Goal: Task Accomplishment & Management: Manage account settings

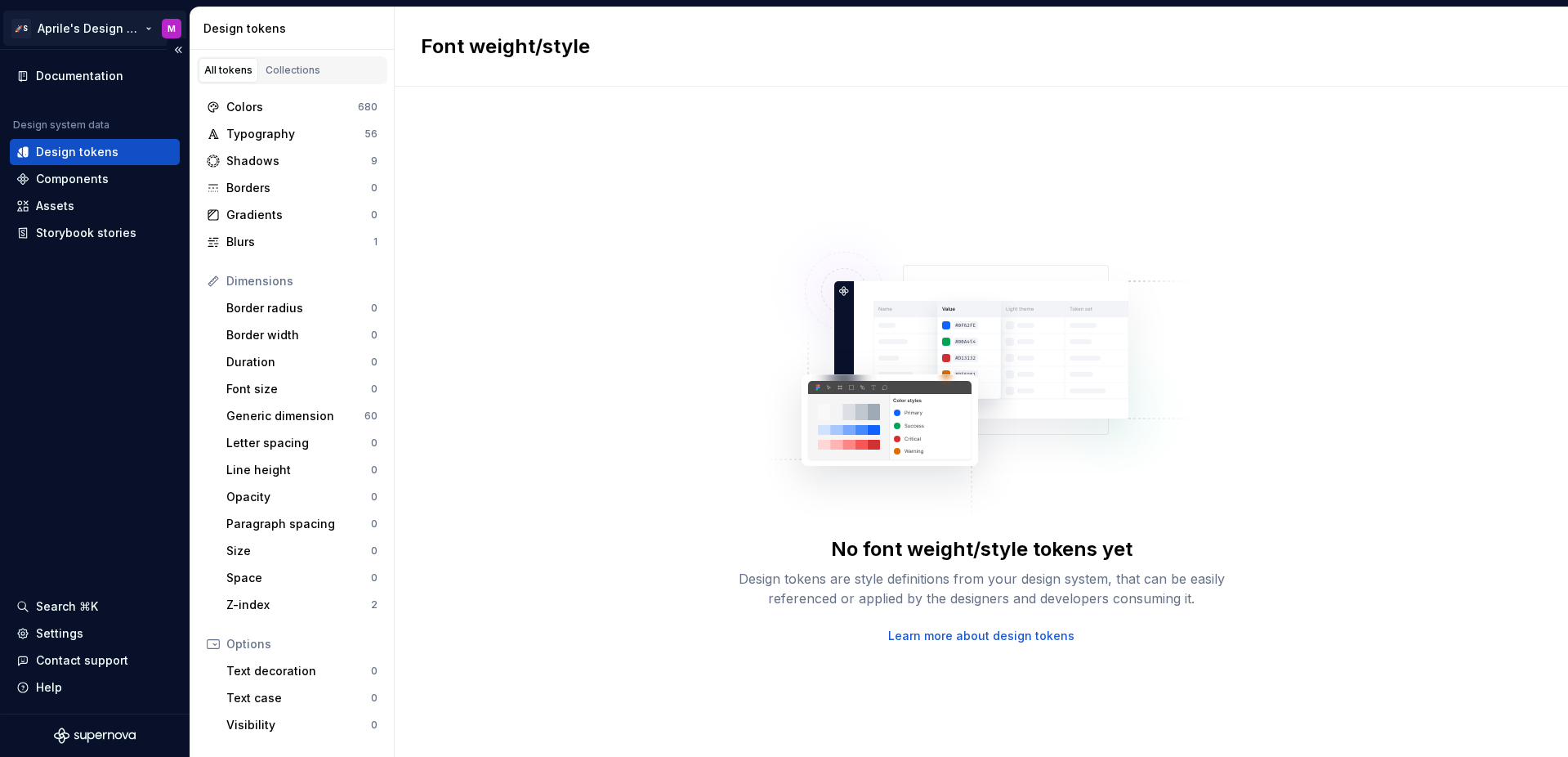
click at [50, 31] on html "🚀S Aprile's Design System M Documentation Design system data Design tokens Comp…" at bounding box center [784, 378] width 1568 height 757
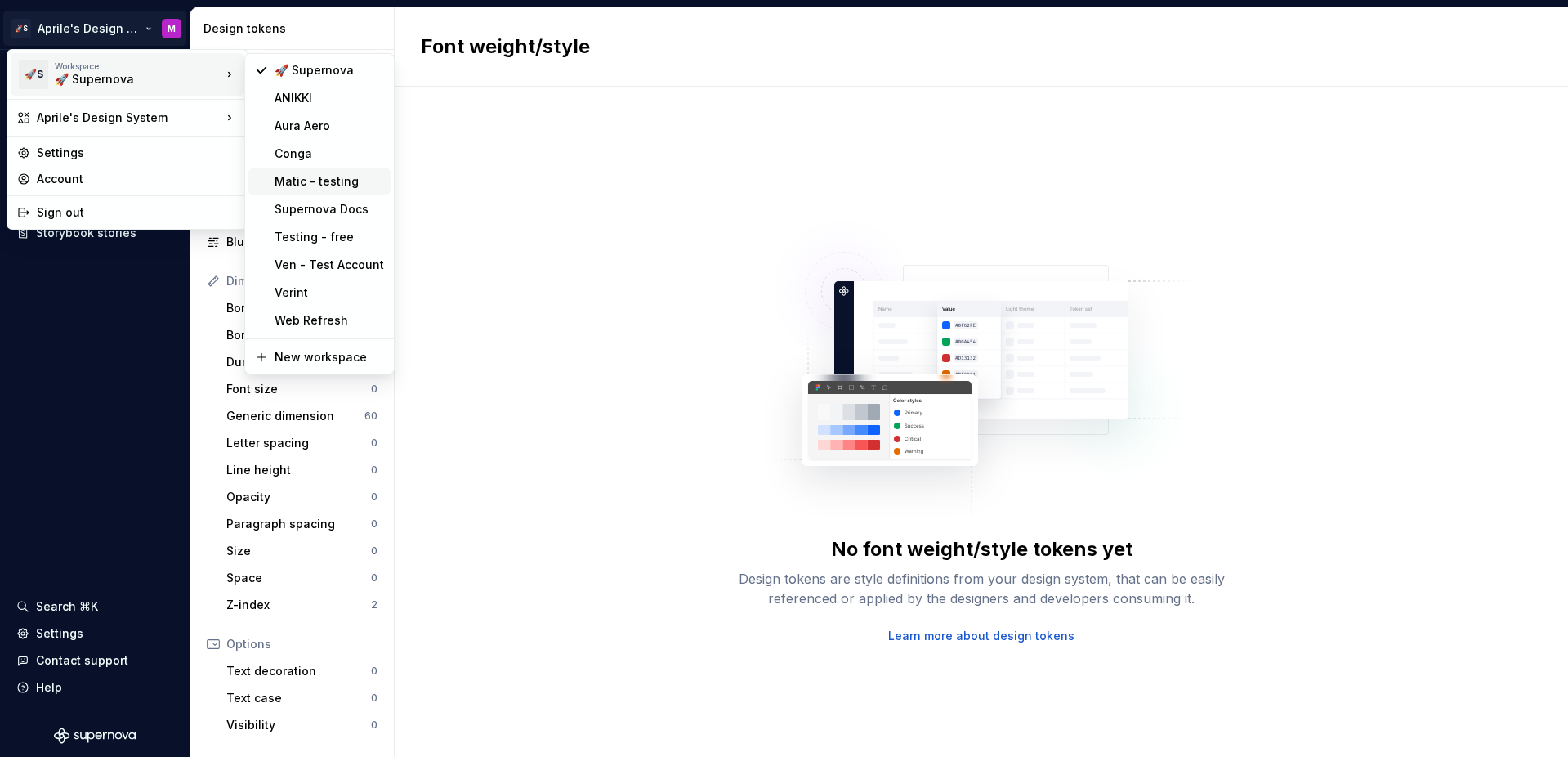
click at [331, 193] on div "Matic - testing" at bounding box center [319, 181] width 142 height 26
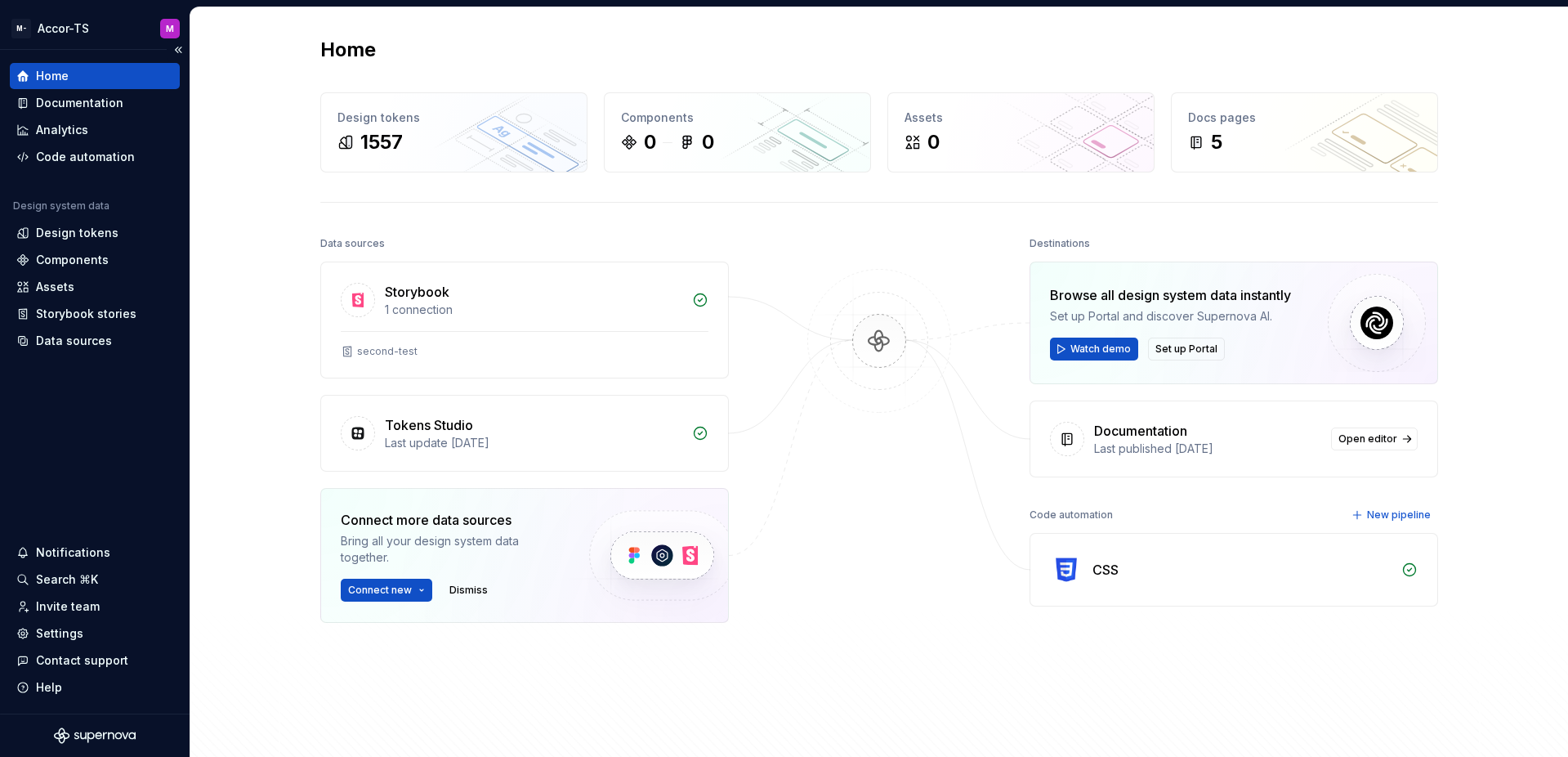
click at [101, 453] on div "Home Documentation Analytics Code automation Design system data Design tokens C…" at bounding box center [95, 382] width 190 height 664
click at [67, 644] on div "Settings" at bounding box center [95, 633] width 170 height 26
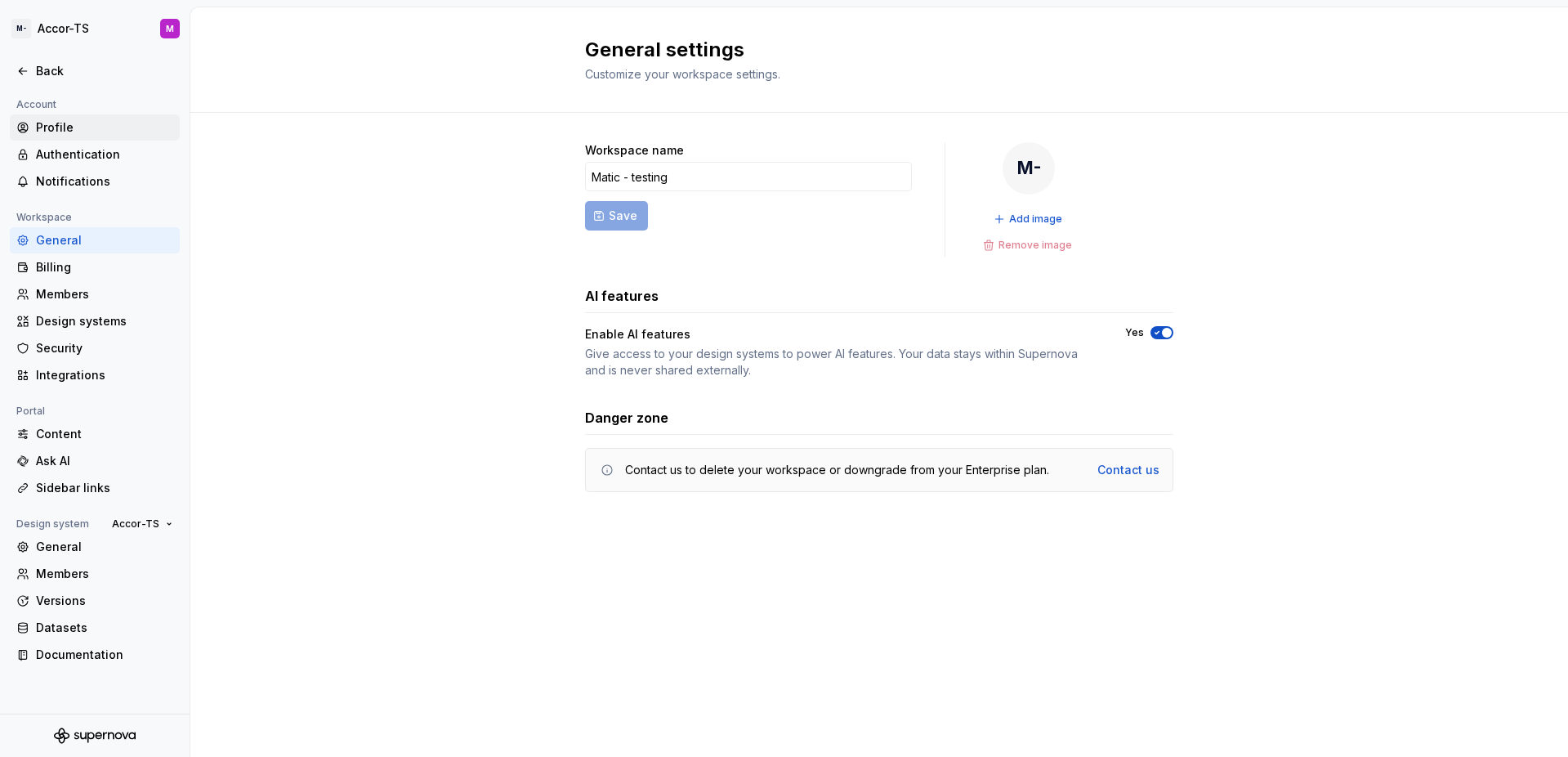
click at [86, 131] on div "Profile" at bounding box center [104, 127] width 137 height 17
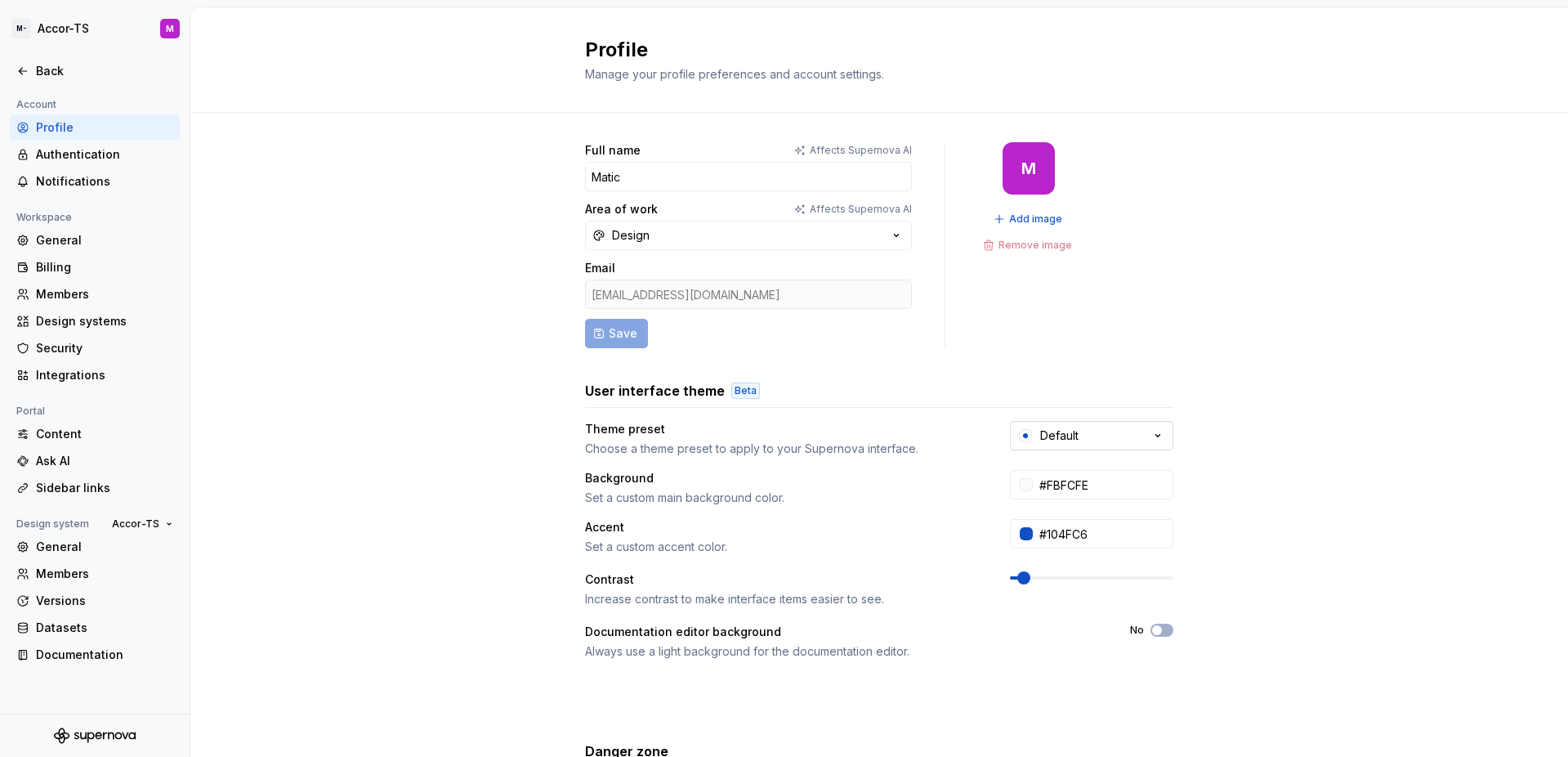
click at [1145, 444] on button "Default" at bounding box center [1091, 435] width 163 height 29
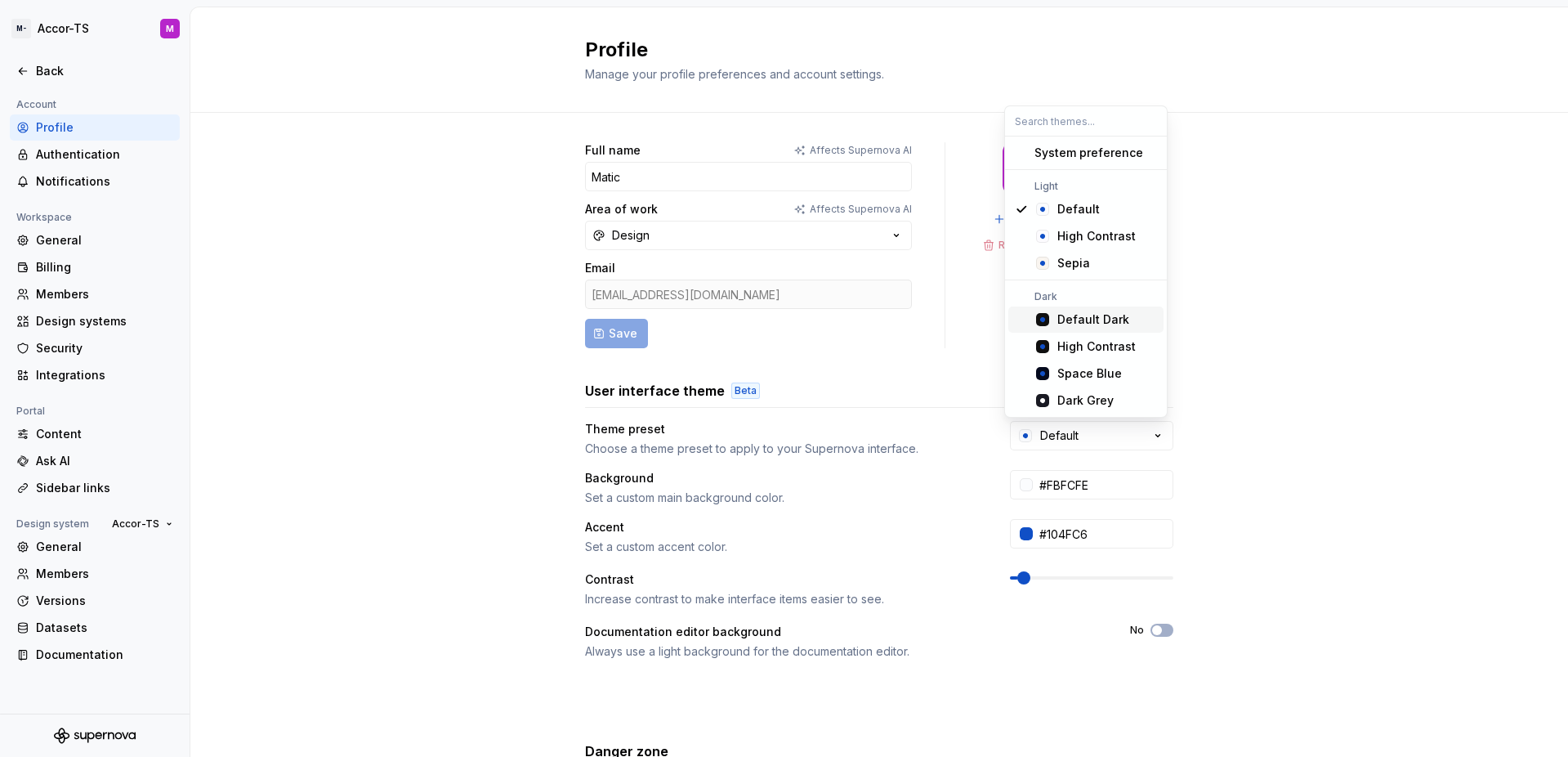
click at [1063, 326] on div "Default Dark" at bounding box center [1093, 319] width 72 height 17
type input "#101010"
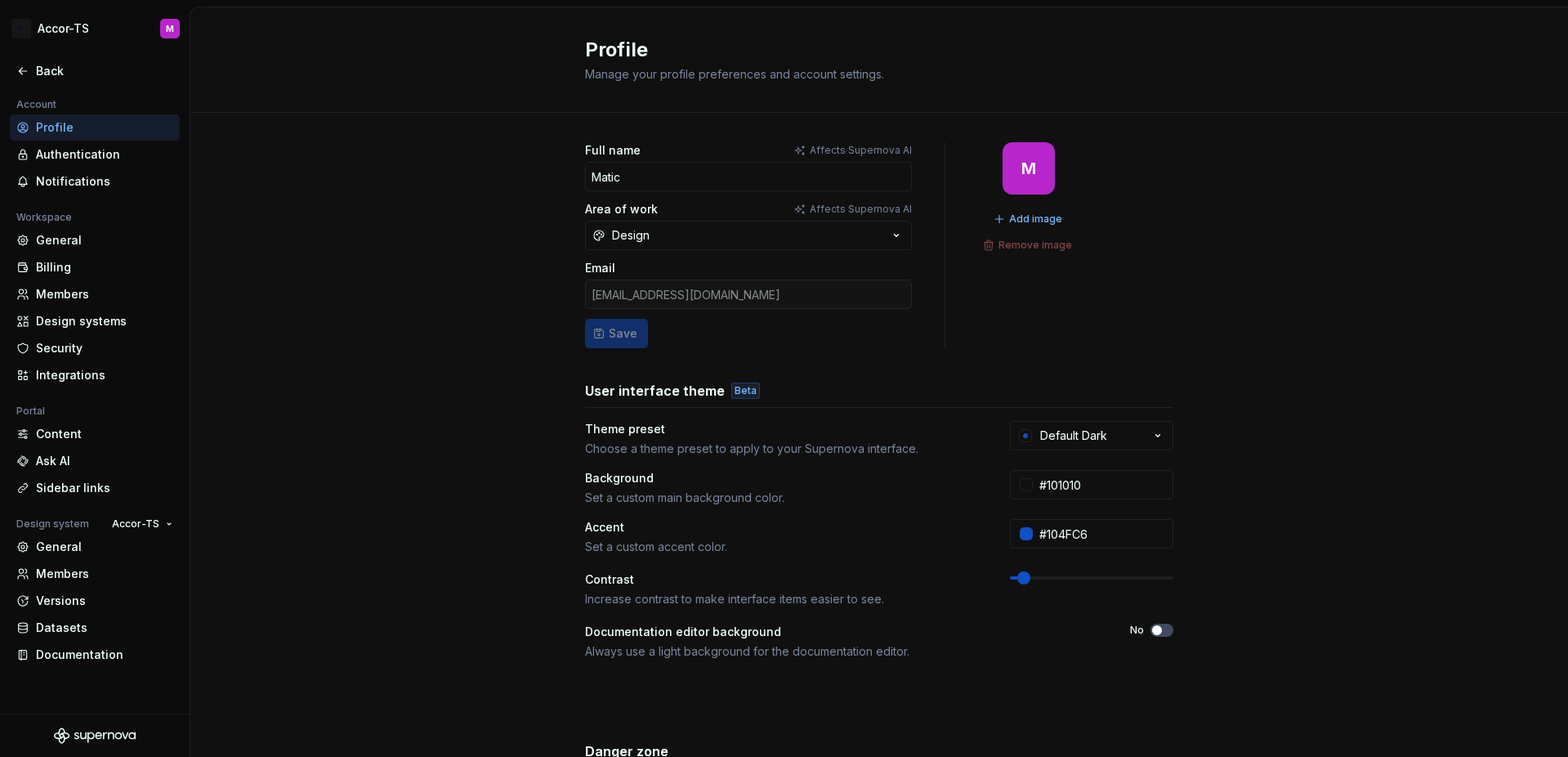
click at [1308, 407] on div "Full name Affects Supernova AI Matic Area of work Affects Supernova AI Design E…" at bounding box center [879, 525] width 1378 height 824
click at [1320, 351] on div "Full name Affects Supernova AI Matic Area of work Affects Supernova AI Design E…" at bounding box center [879, 525] width 1378 height 824
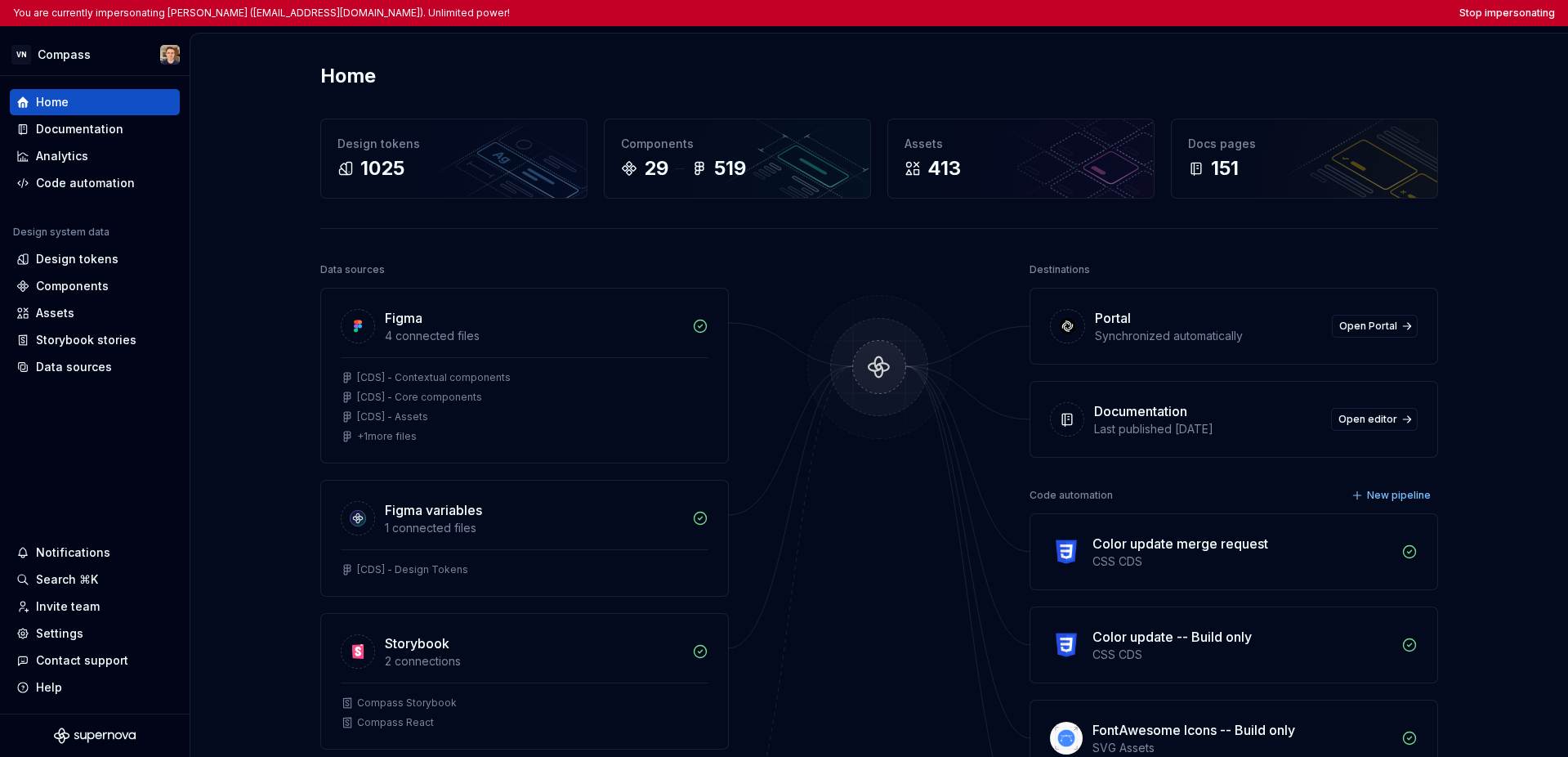
click at [800, 95] on div "Home Design tokens 1025 Components 29 519 Assets 413 Docs pages 151 Data source…" at bounding box center [879, 526] width 1176 height 986
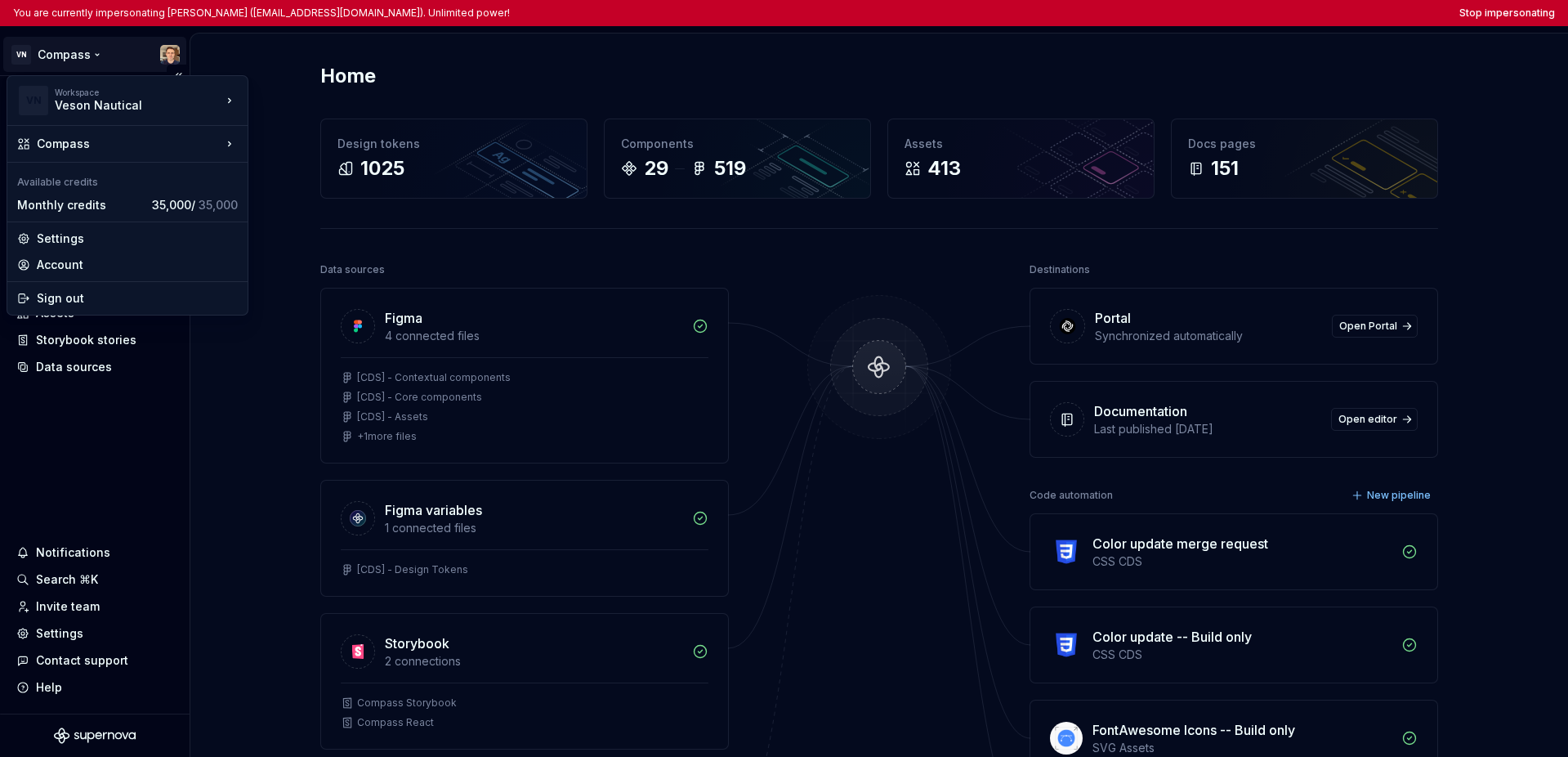
click at [40, 55] on html "You are currently impersonating Ugo Jauffret (ujauffret@veson.com). Unlimited p…" at bounding box center [784, 378] width 1568 height 757
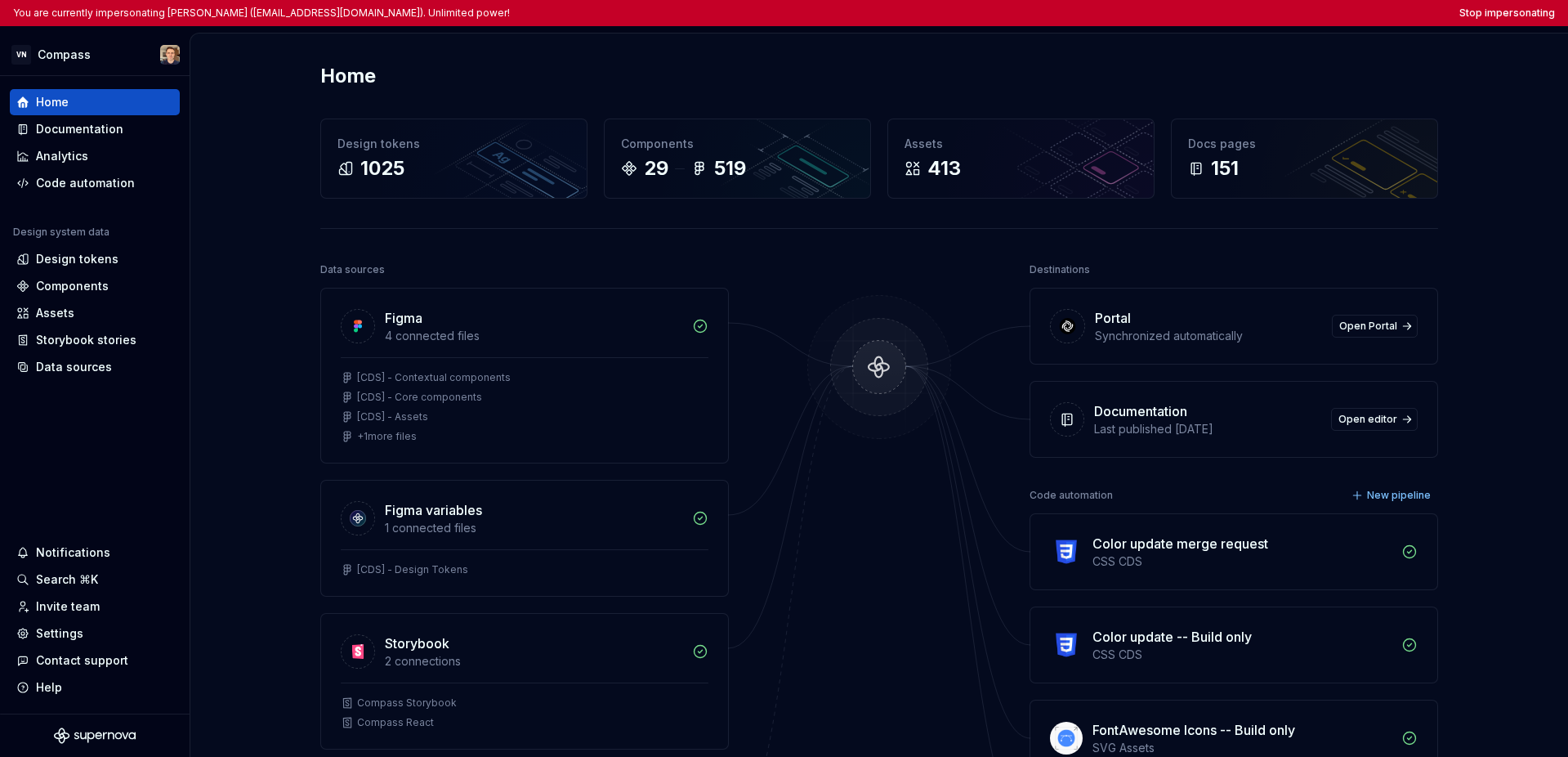
click at [116, 522] on html "You are currently impersonating Ugo Jauffret (ujauffret@veson.com). Unlimited p…" at bounding box center [784, 378] width 1568 height 757
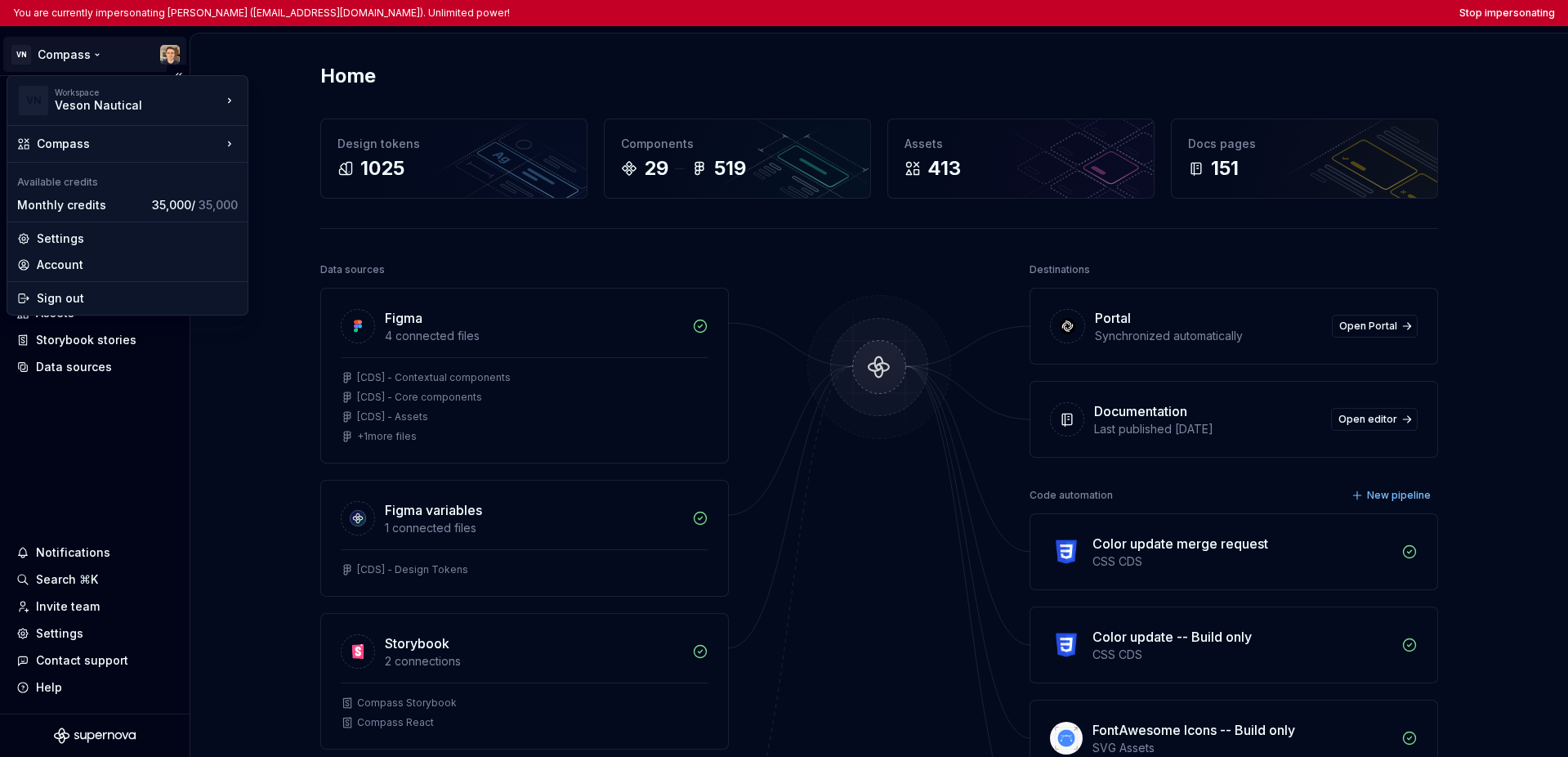
click at [83, 57] on html "You are currently impersonating [PERSON_NAME] ([EMAIL_ADDRESS][DOMAIN_NAME]). U…" at bounding box center [784, 378] width 1568 height 757
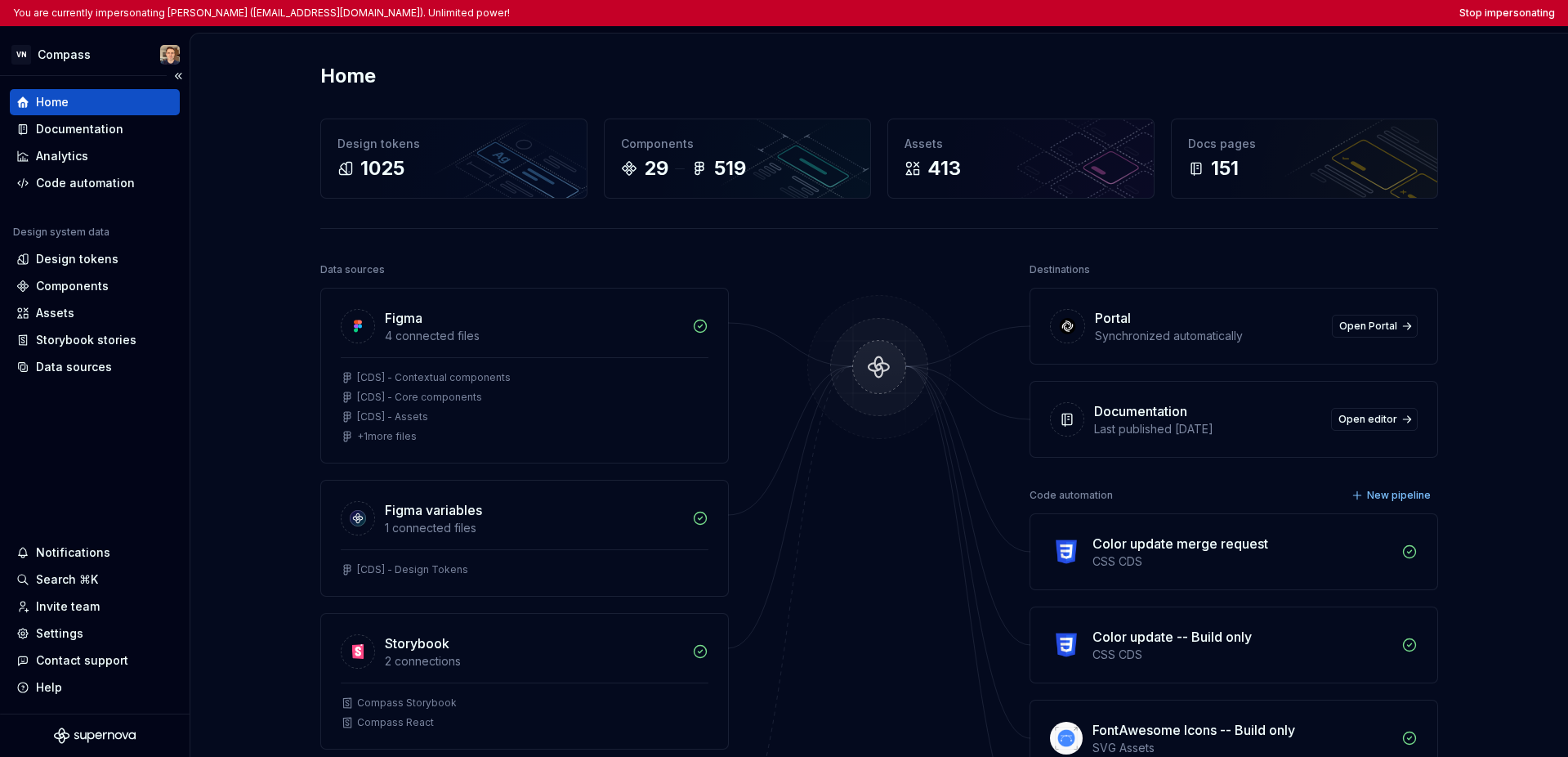
click at [76, 449] on html "You are currently impersonating Ugo Jauffret (ujauffret@veson.com). Unlimited p…" at bounding box center [784, 378] width 1568 height 757
click at [1162, 22] on div "You are currently impersonating Ugo Jauffret (ujauffret@veson.com). Unlimited p…" at bounding box center [784, 12] width 1568 height 26
click at [1162, 20] on div "You are currently impersonating Ugo Jauffret (ujauffret@veson.com). Unlimited p…" at bounding box center [784, 12] width 1568 height 26
click at [1162, 17] on button "Stop impersonating" at bounding box center [1506, 13] width 96 height 13
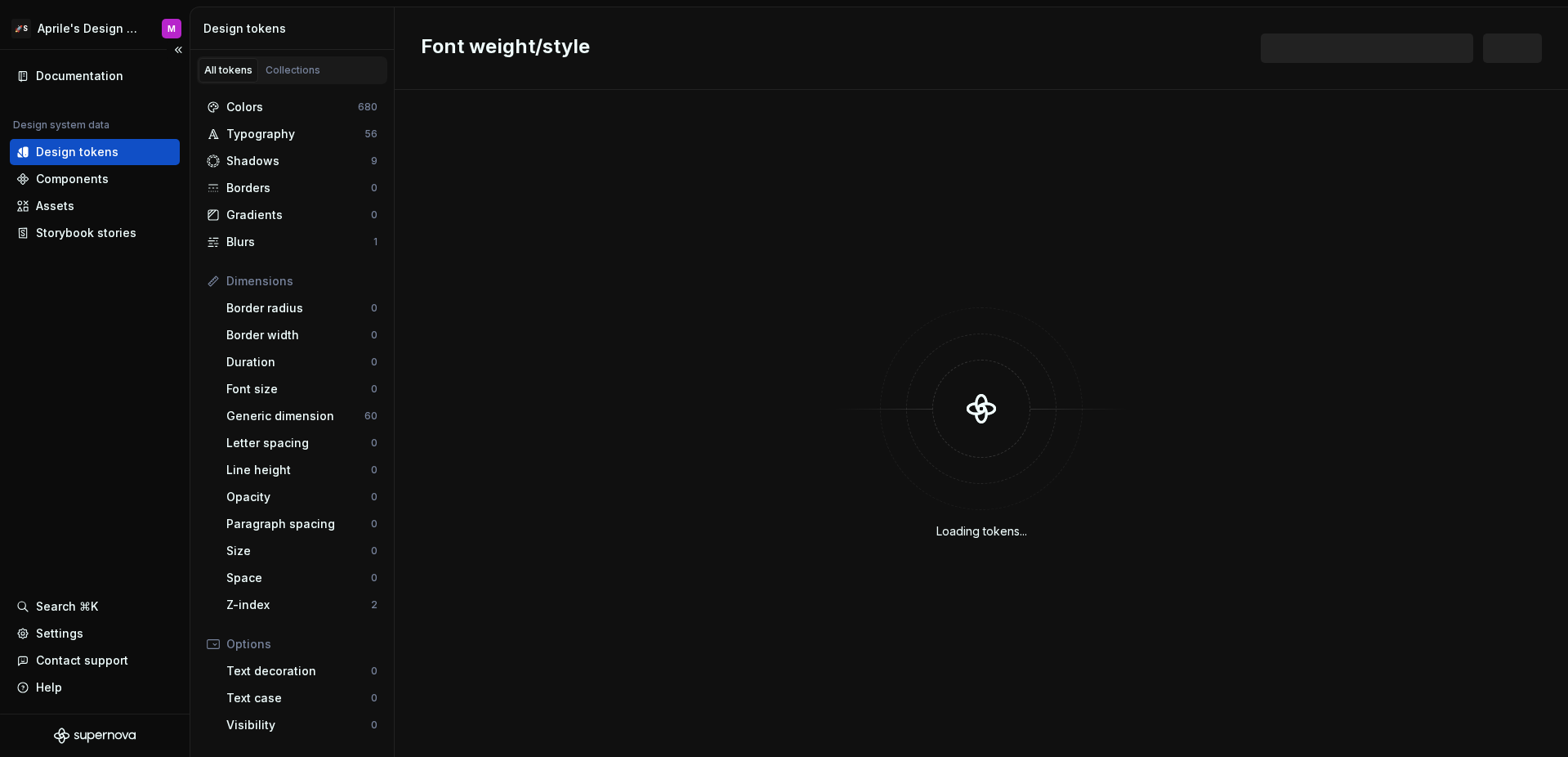
click at [177, 329] on div "Documentation Design system data Design tokens Components Assets Storybook stor…" at bounding box center [95, 382] width 190 height 664
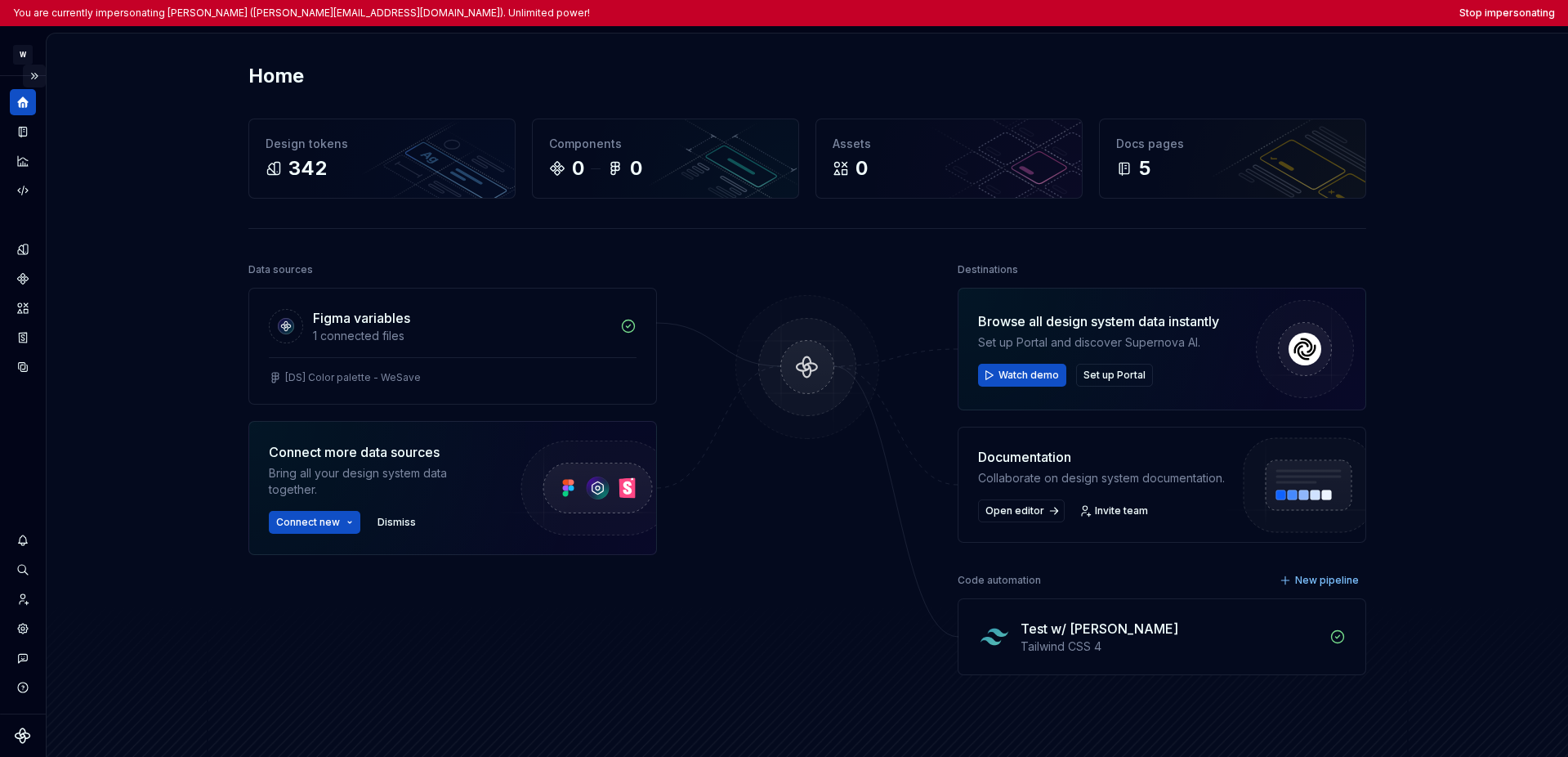
click at [37, 77] on button "Expand sidebar" at bounding box center [35, 77] width 23 height 23
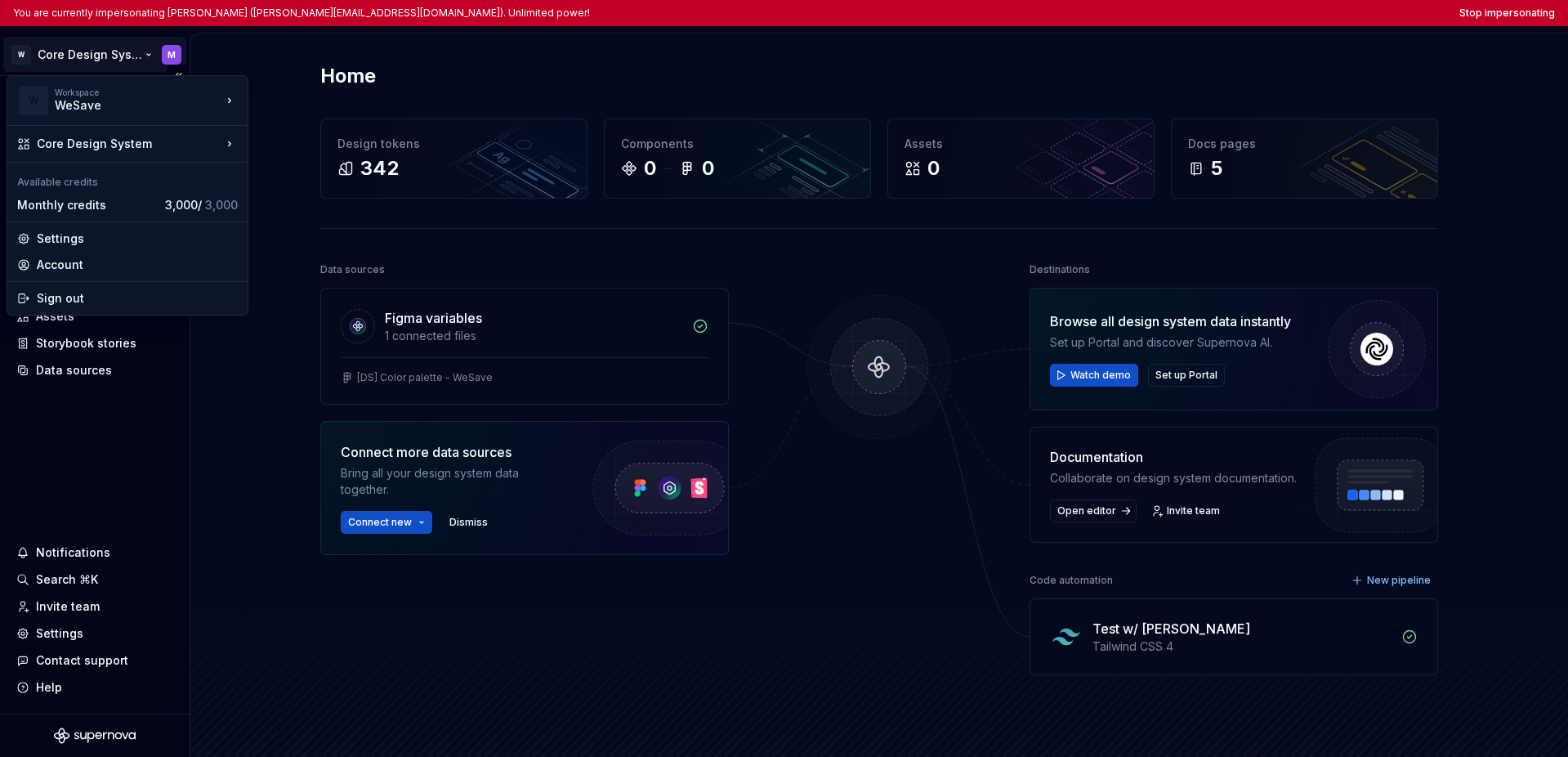
click at [49, 52] on html "You are currently impersonating Maciej (maciej.klebaniuk@anatec.io). Unlimited …" at bounding box center [784, 378] width 1568 height 757
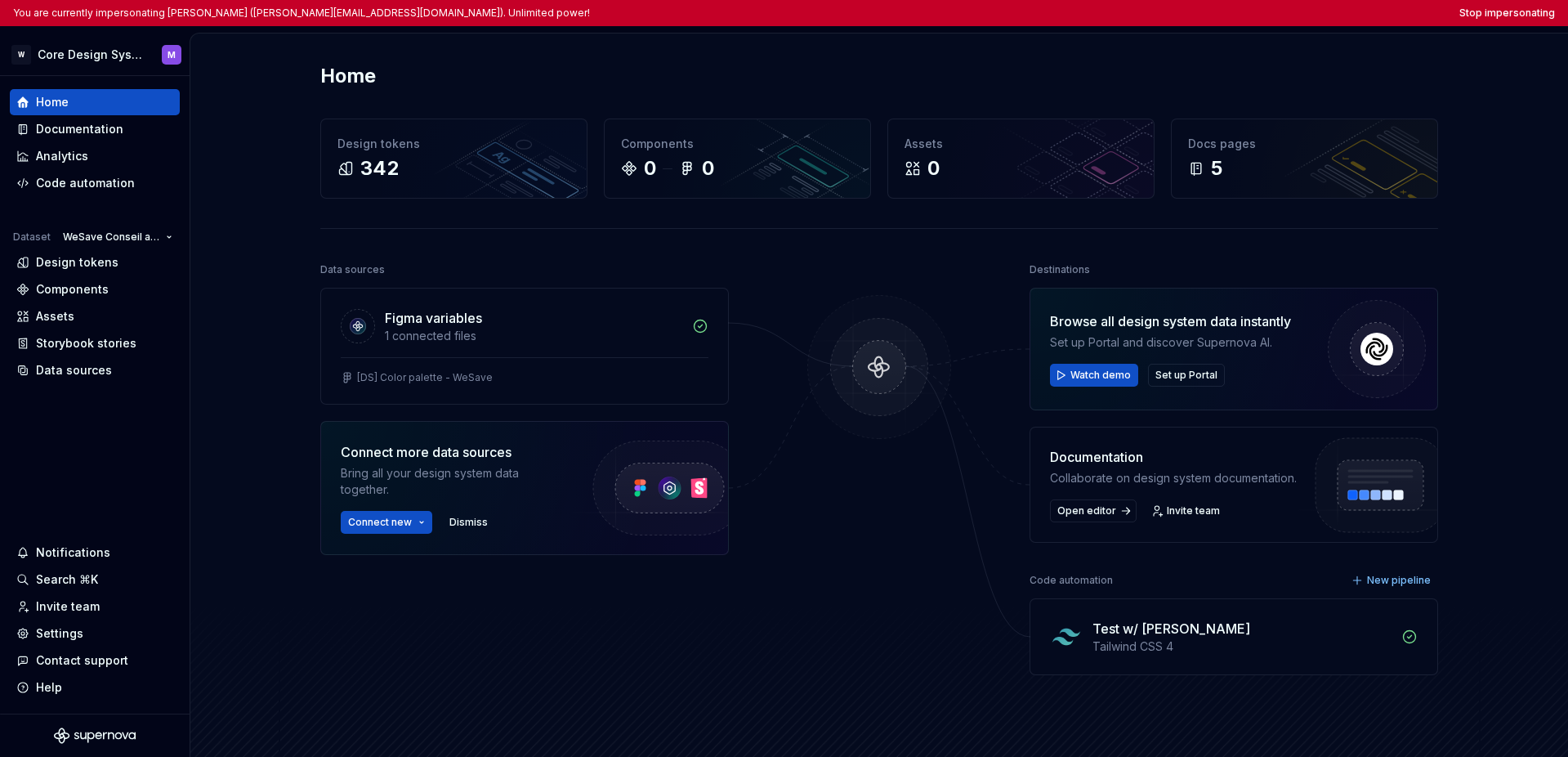
click at [76, 407] on html "You are currently impersonating Maciej (maciej.klebaniuk@anatec.io). Unlimited …" at bounding box center [784, 378] width 1568 height 757
click at [74, 632] on div "Settings" at bounding box center [59, 633] width 47 height 17
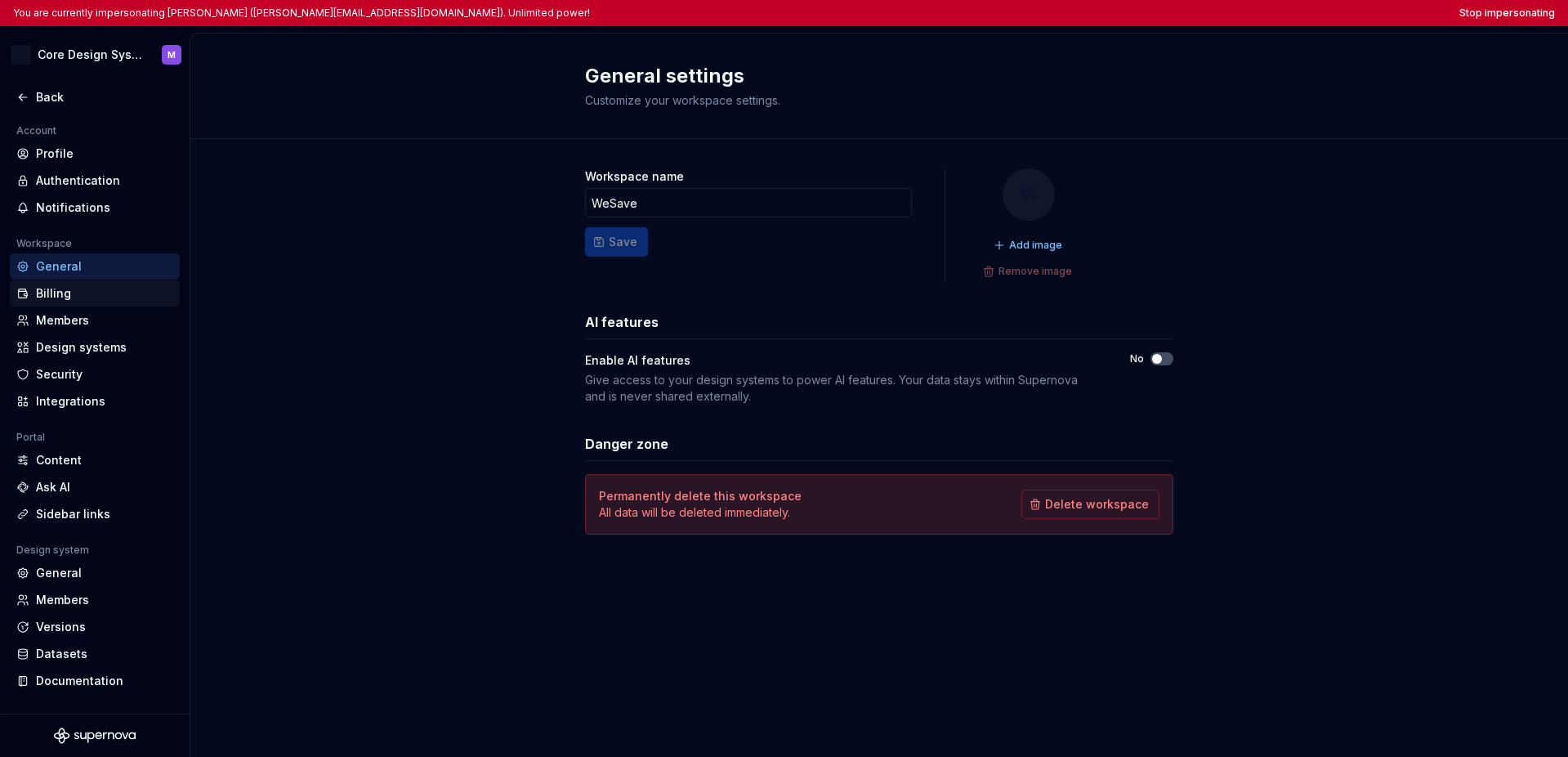
click at [99, 294] on div "Billing" at bounding box center [104, 294] width 137 height 17
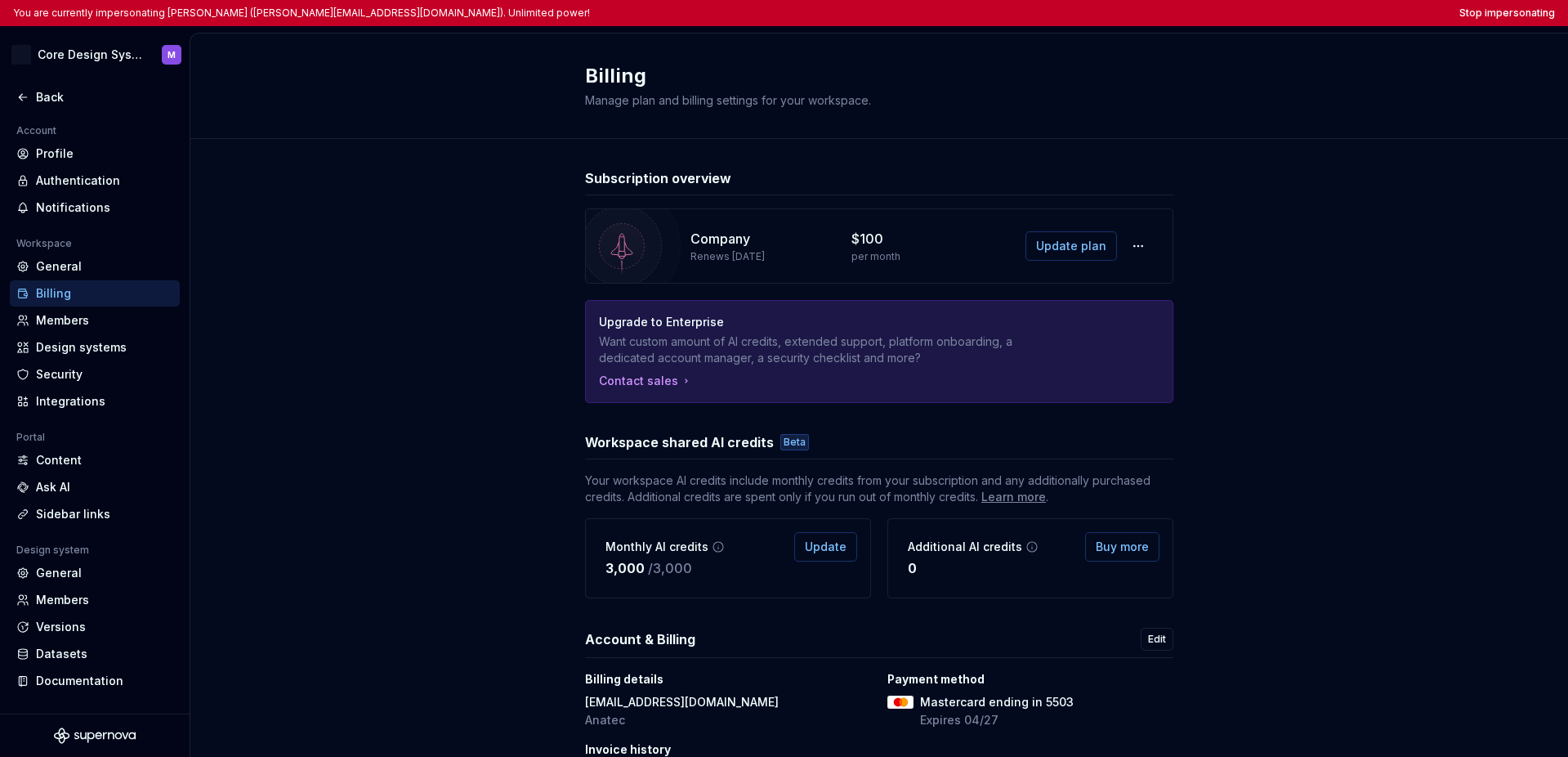
click at [363, 273] on div "Subscription overview Company Renews October 4, 2025 $100 per month Update plan…" at bounding box center [879, 496] width 1378 height 714
click at [1049, 252] on span "Update plan" at bounding box center [1071, 246] width 70 height 17
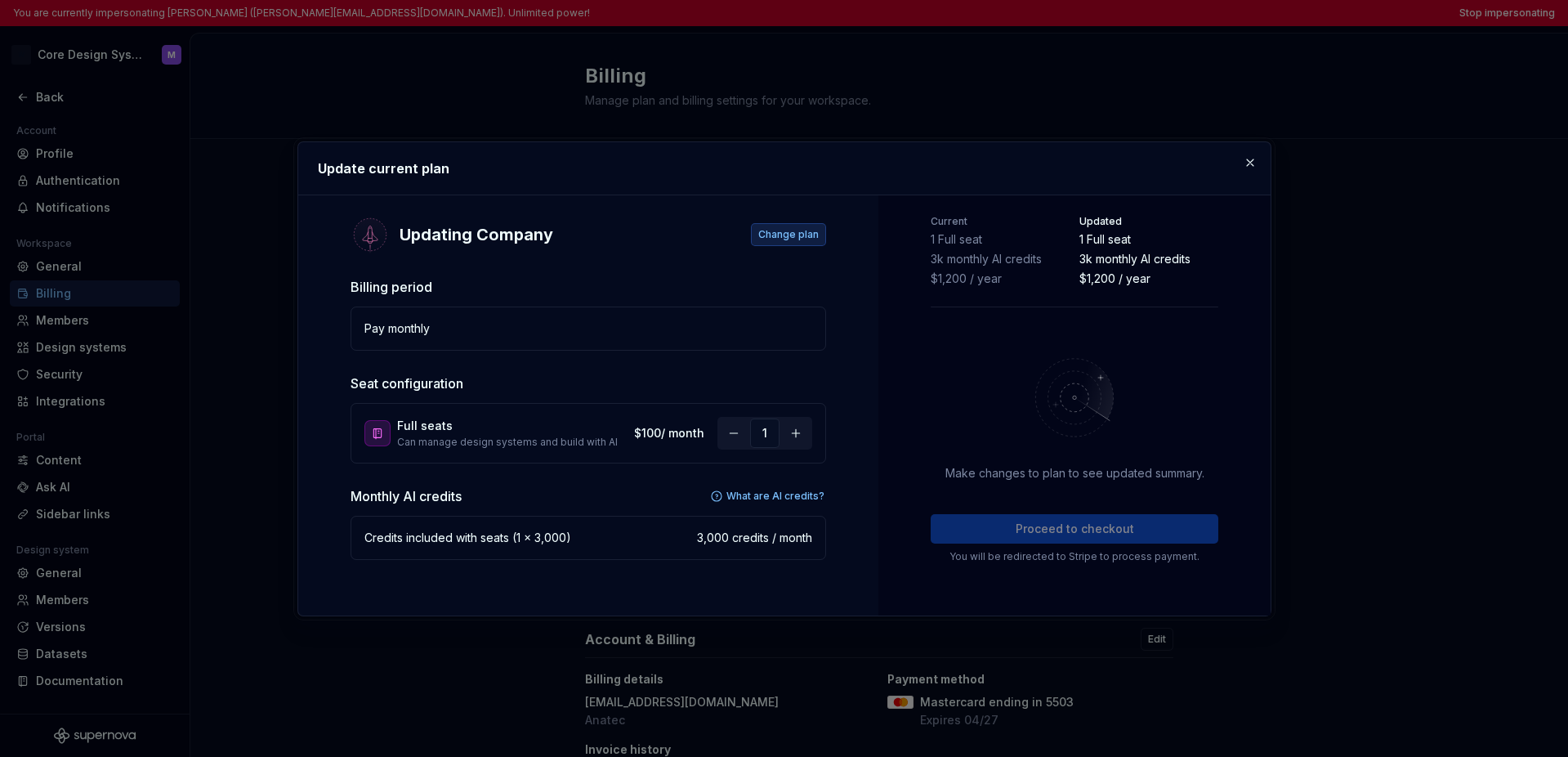
click at [790, 238] on span "Change plan" at bounding box center [789, 235] width 61 height 13
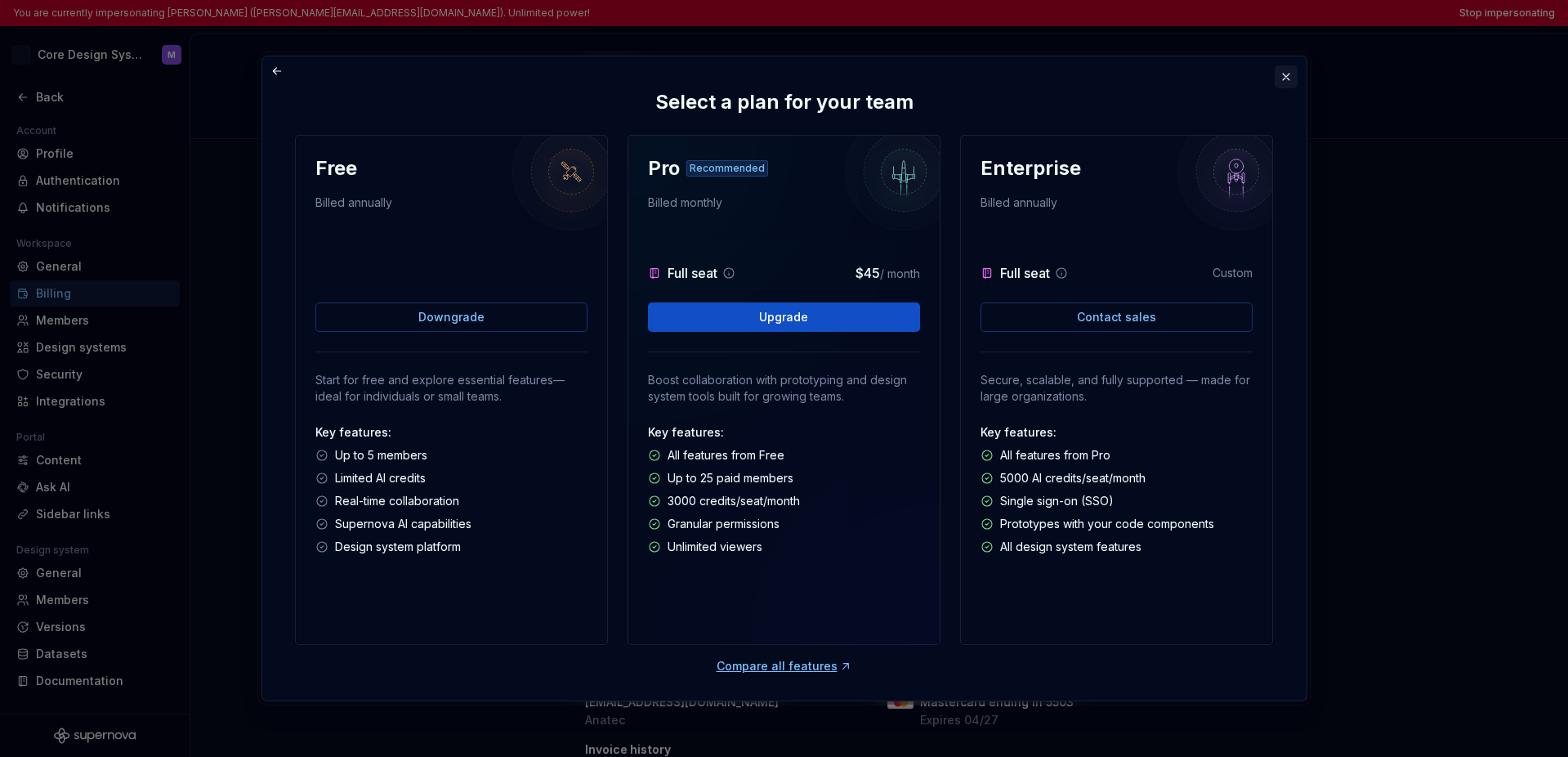
click at [1162, 77] on button "button" at bounding box center [1286, 77] width 23 height 23
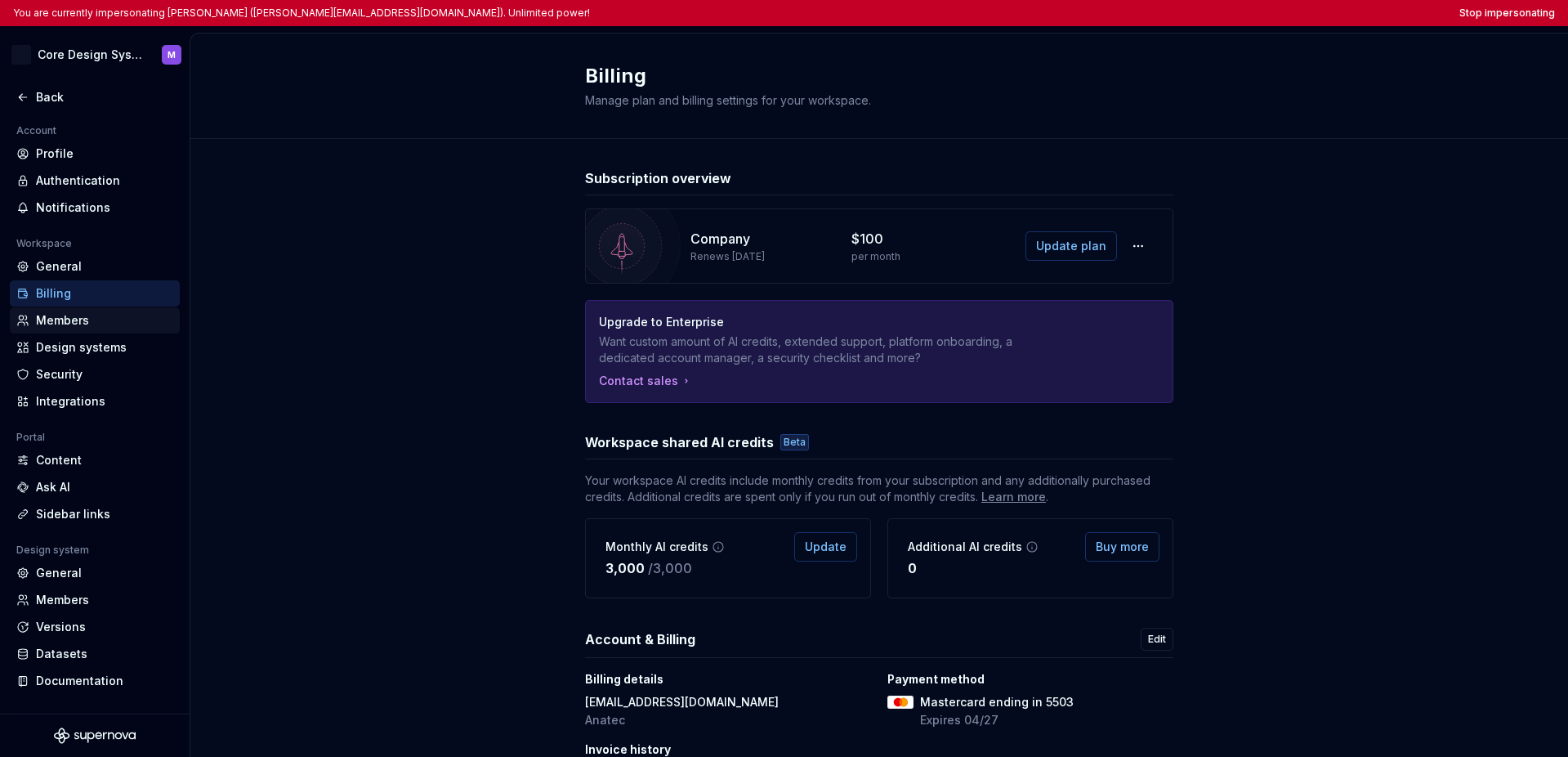
click at [62, 328] on div "Members" at bounding box center [104, 320] width 137 height 17
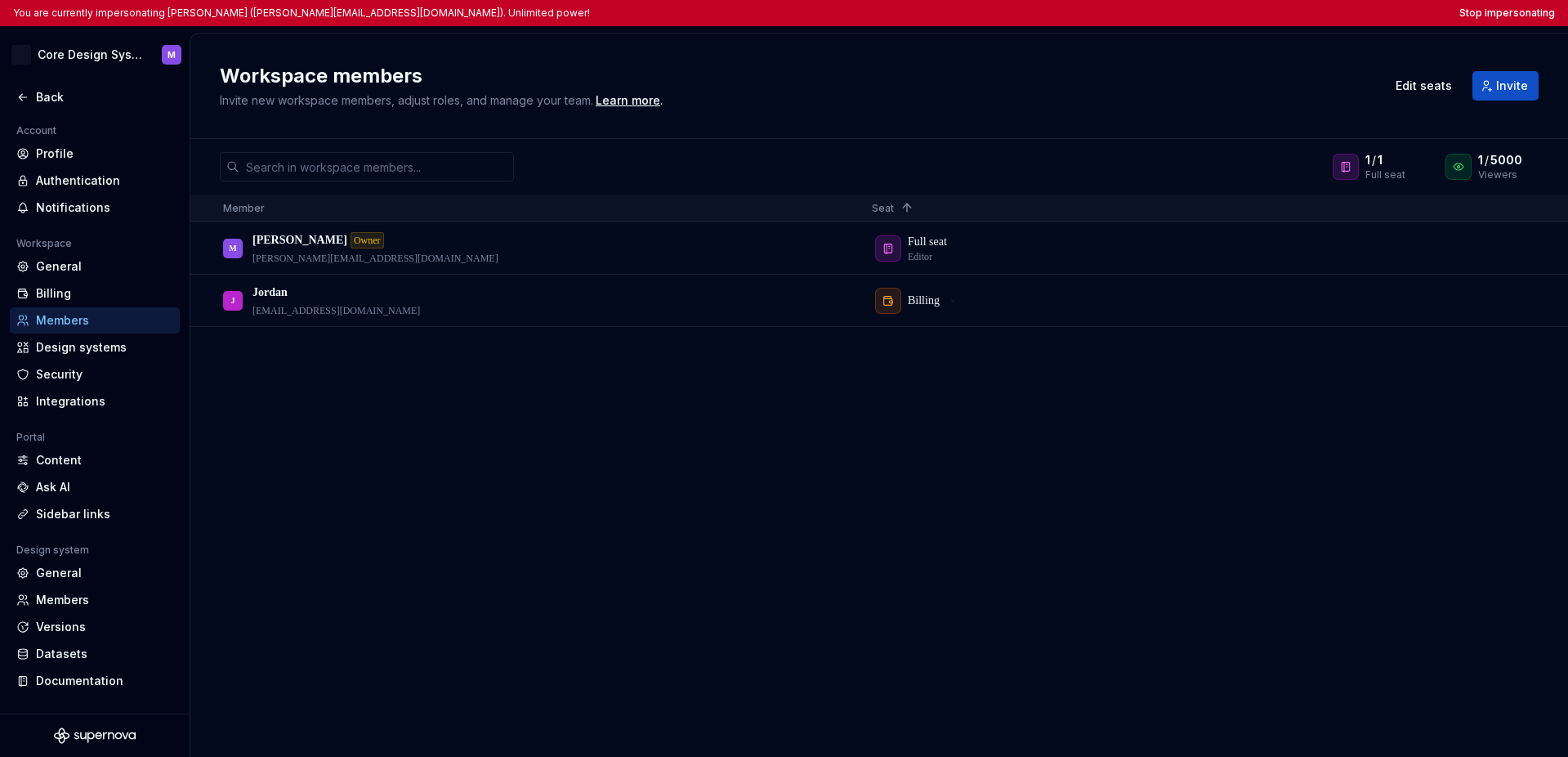
click at [74, 321] on div "Members" at bounding box center [104, 320] width 137 height 17
click at [55, 101] on div "Back" at bounding box center [104, 97] width 137 height 17
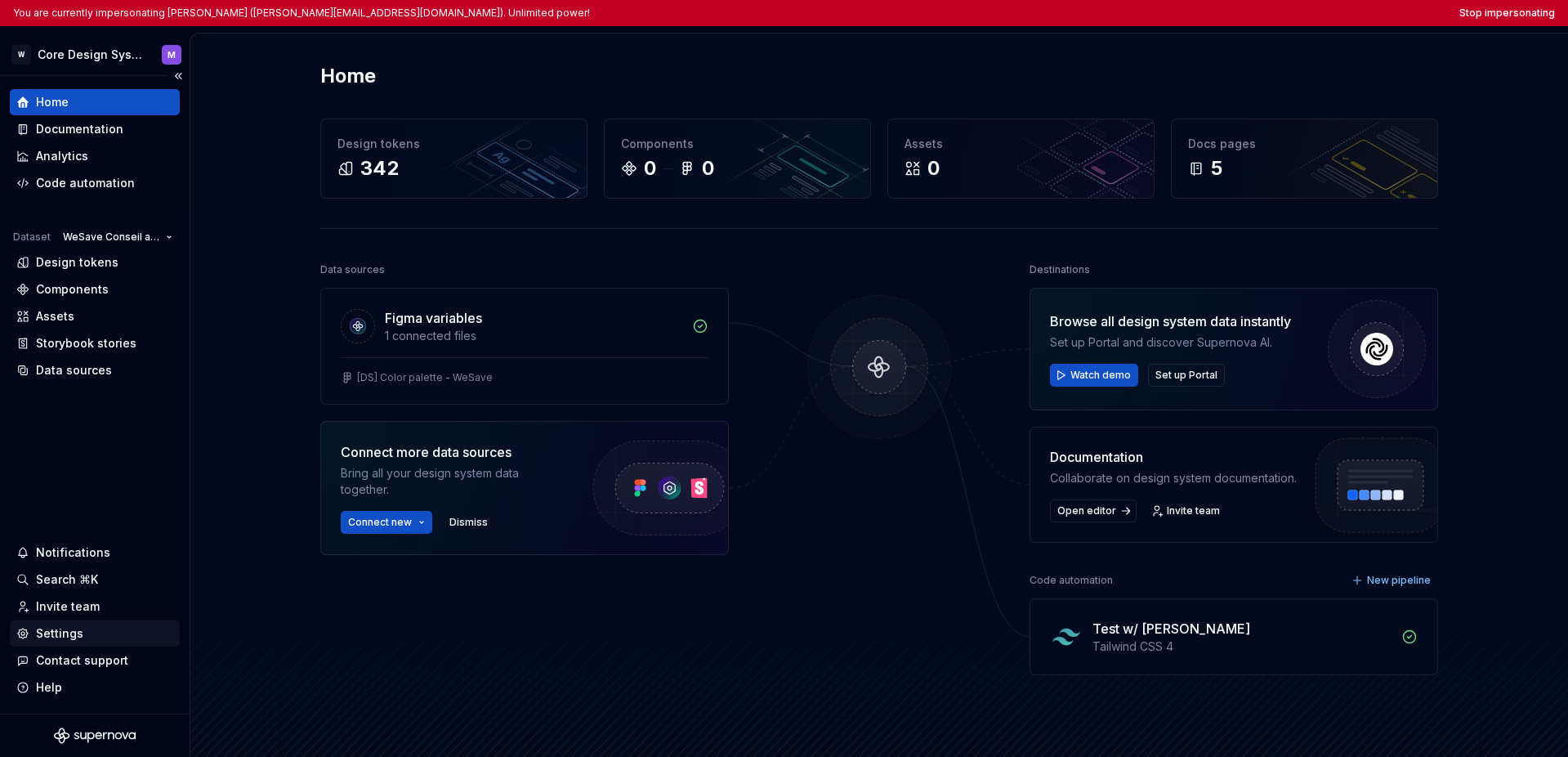
click at [77, 640] on div "Settings" at bounding box center [59, 633] width 47 height 17
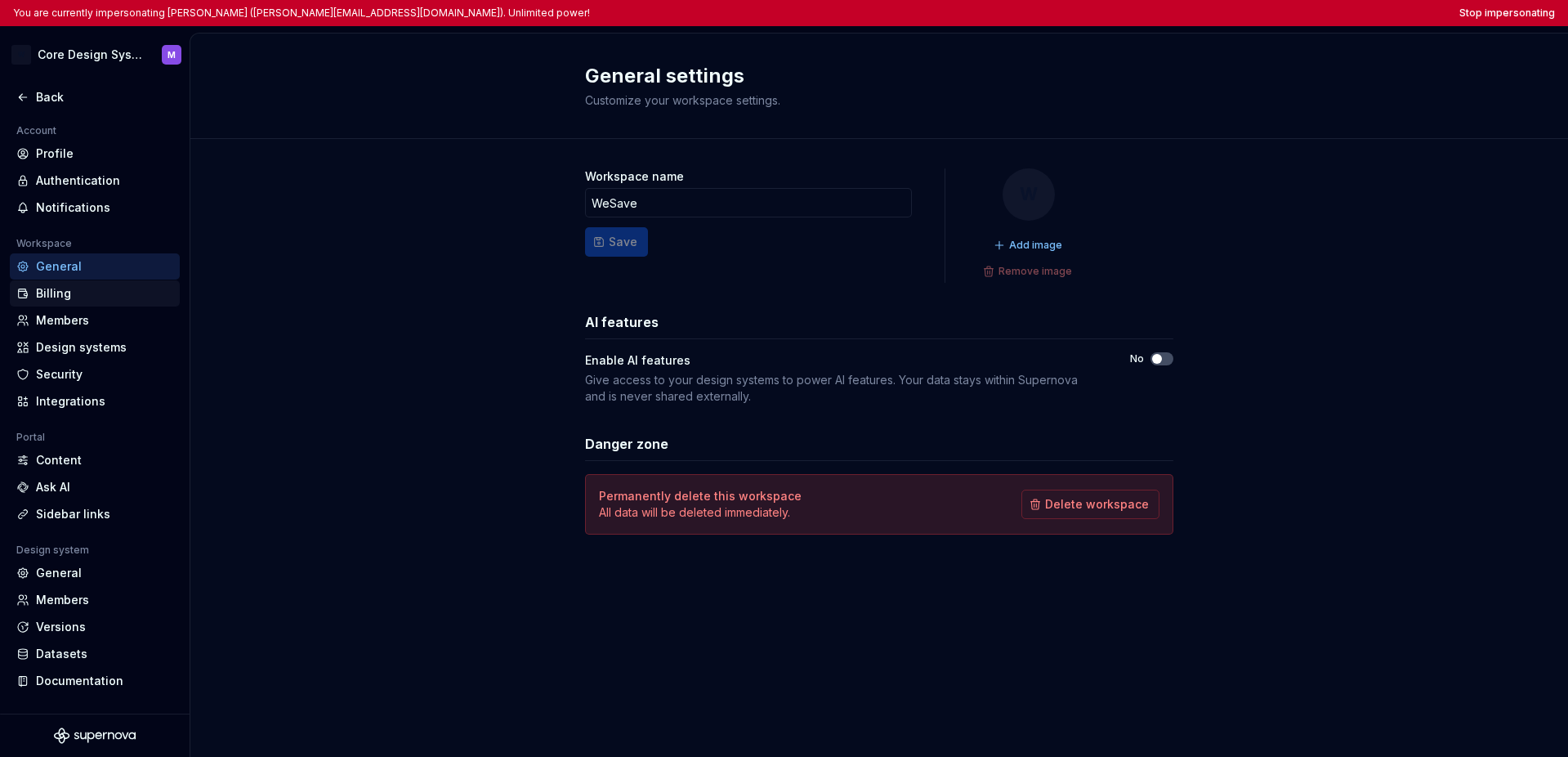
click at [88, 295] on div "Billing" at bounding box center [104, 294] width 137 height 17
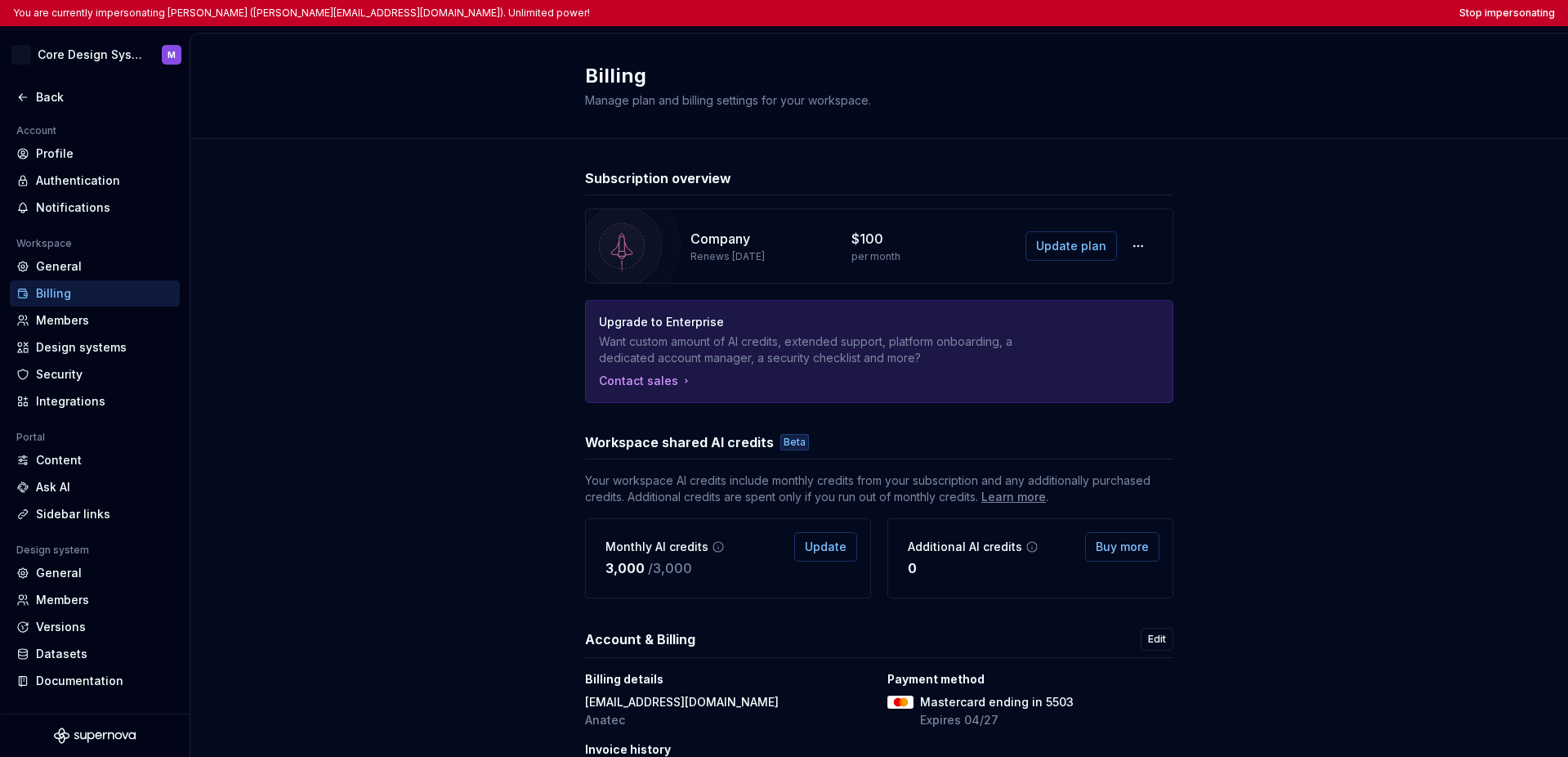
click at [1162, 294] on div "Subscription overview Company Renews October 4, 2025 $100 per month Update plan…" at bounding box center [879, 496] width 1378 height 714
click at [1162, 298] on div "Subscription overview Company Renews October 4, 2025 $100 per month Update plan…" at bounding box center [879, 496] width 1378 height 714
click at [1061, 249] on span "Update plan" at bounding box center [1071, 246] width 70 height 17
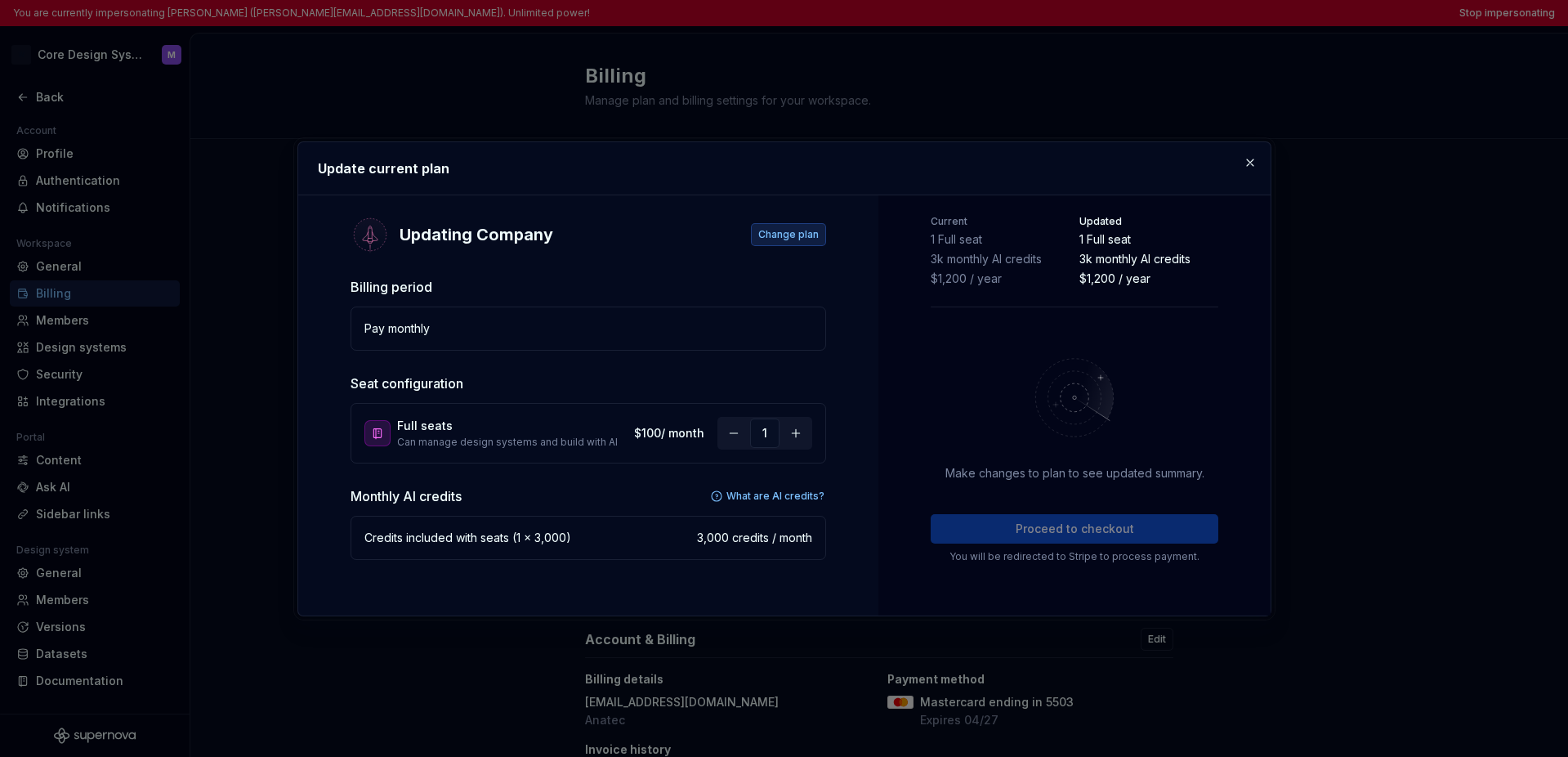
click at [786, 237] on span "Change plan" at bounding box center [789, 235] width 61 height 13
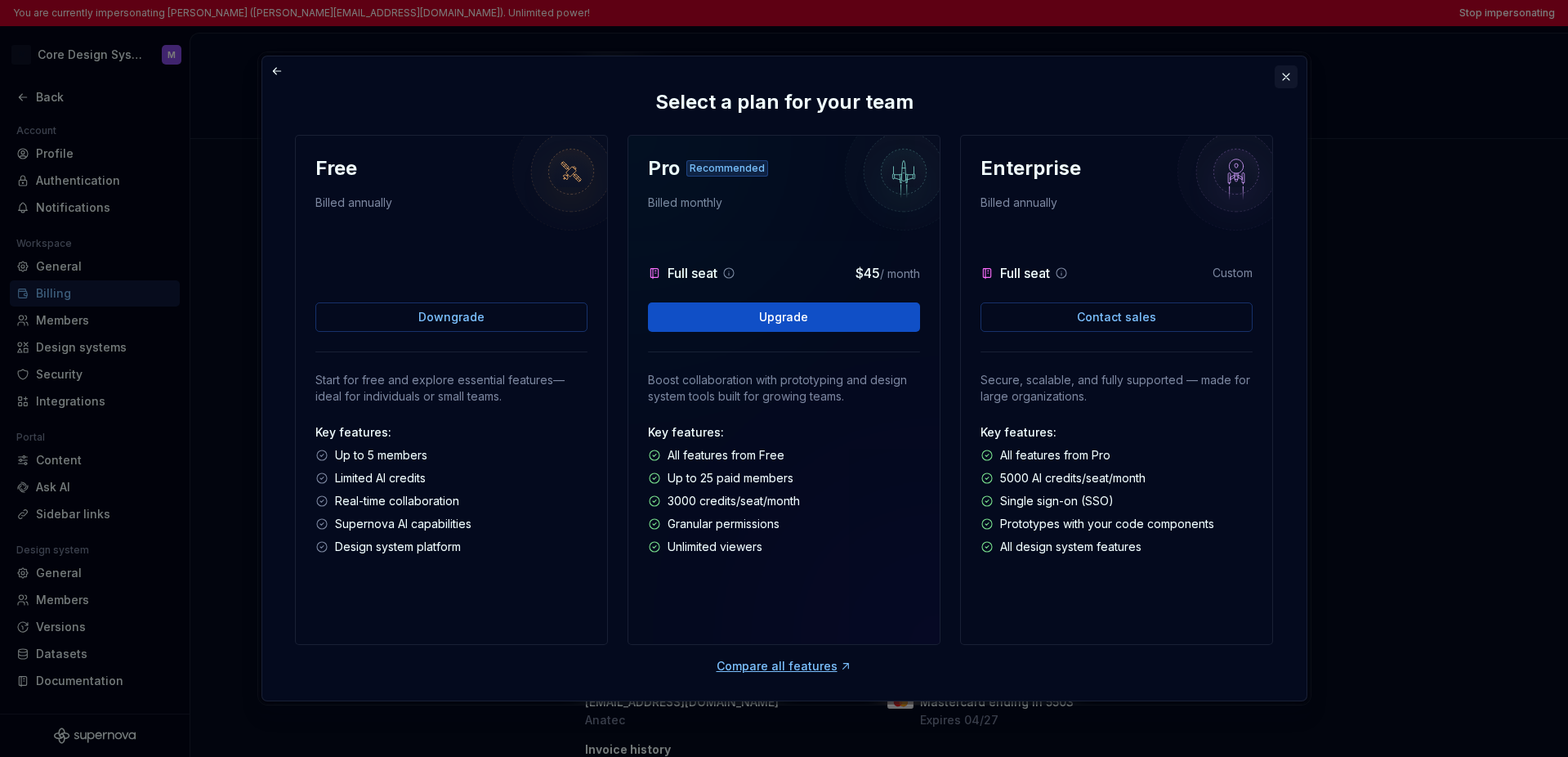
click at [1162, 71] on button "button" at bounding box center [1286, 77] width 23 height 23
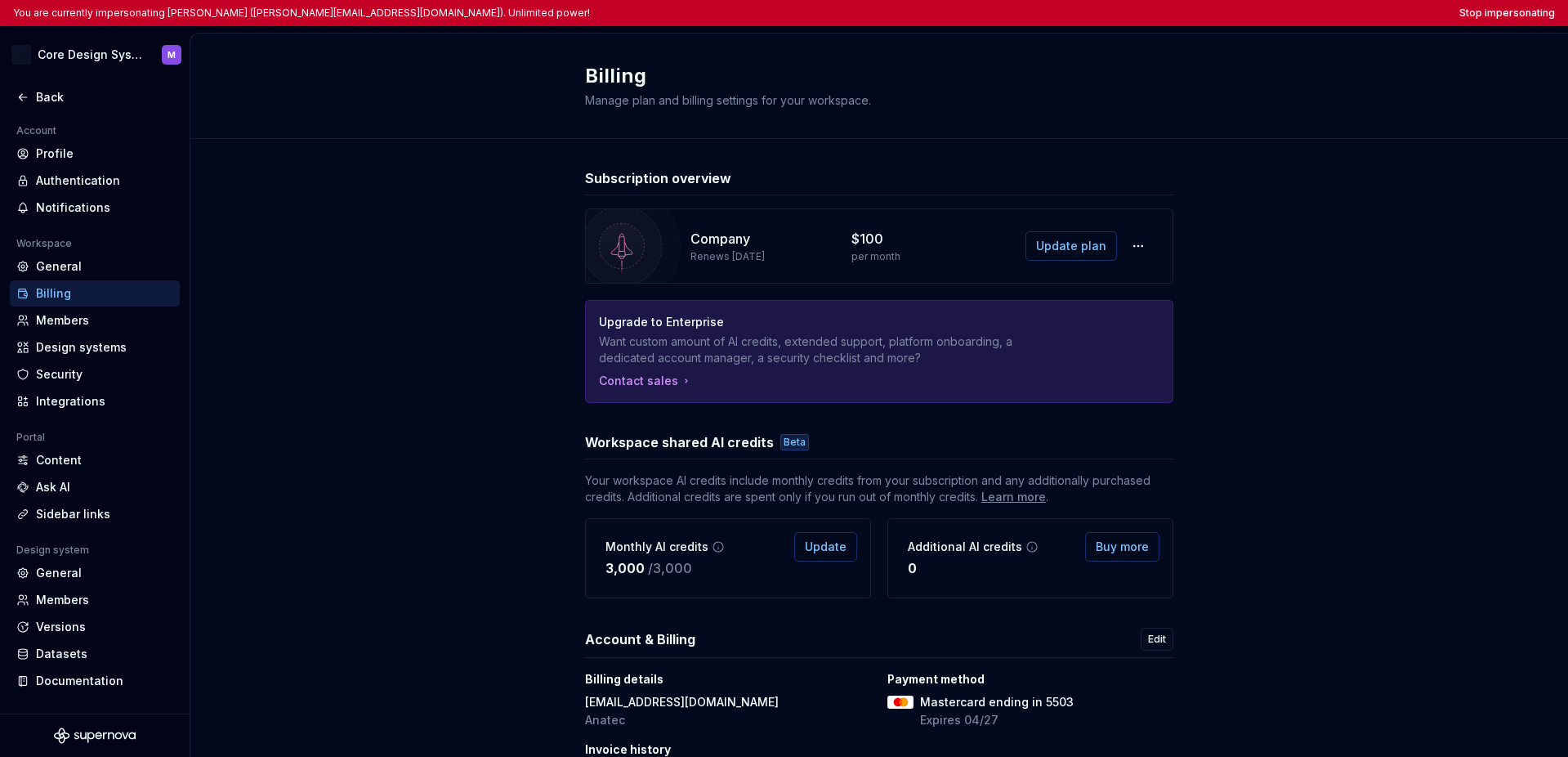
click at [1162, 232] on div "Subscription overview Company Renews [DATE] $100 per month Update plan Upgrade …" at bounding box center [879, 496] width 1378 height 714
click at [1057, 245] on span "Update plan" at bounding box center [1071, 246] width 70 height 17
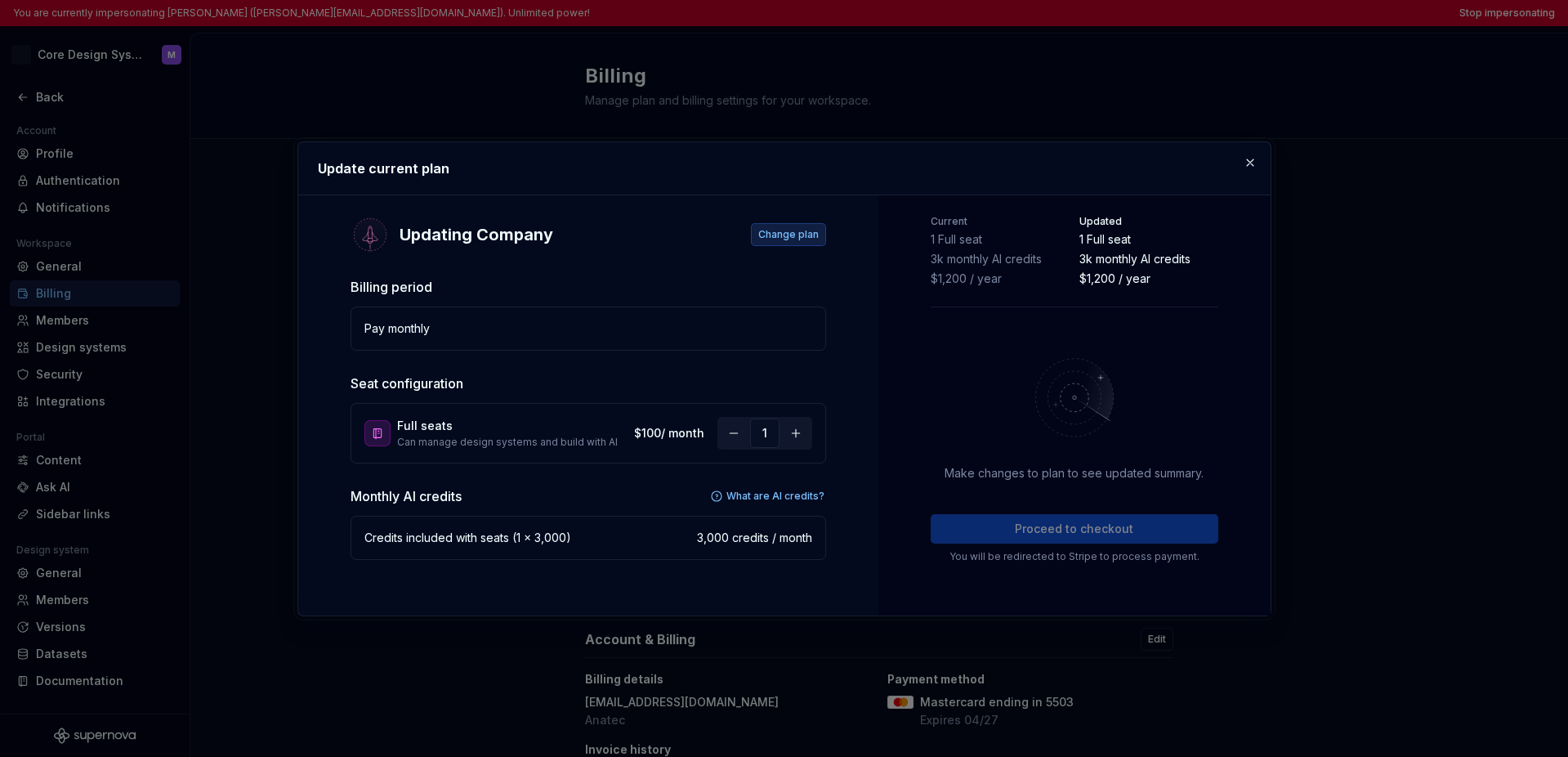
click at [798, 231] on span "Change plan" at bounding box center [789, 235] width 61 height 13
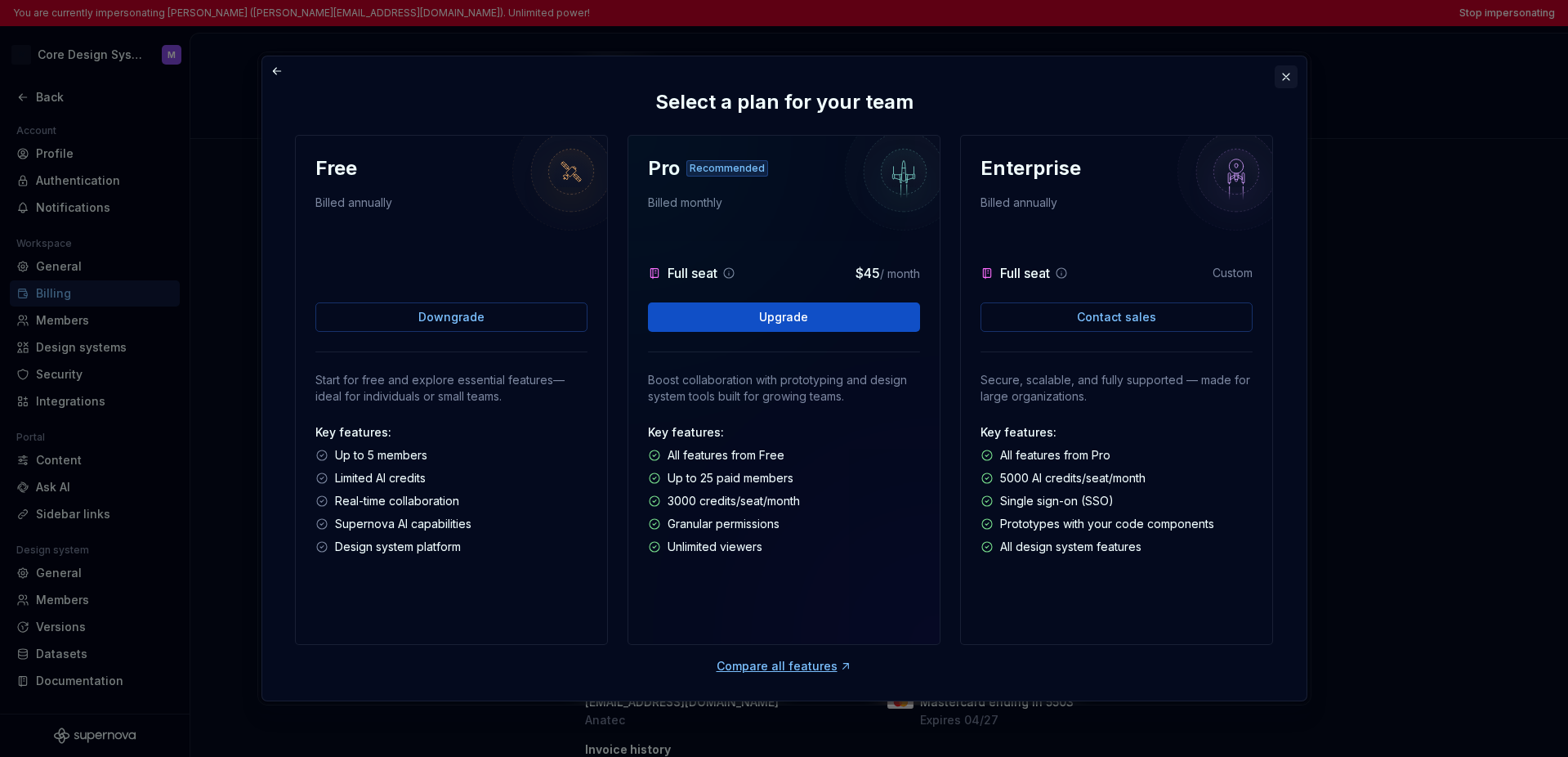
click at [1162, 77] on button "button" at bounding box center [1286, 77] width 23 height 23
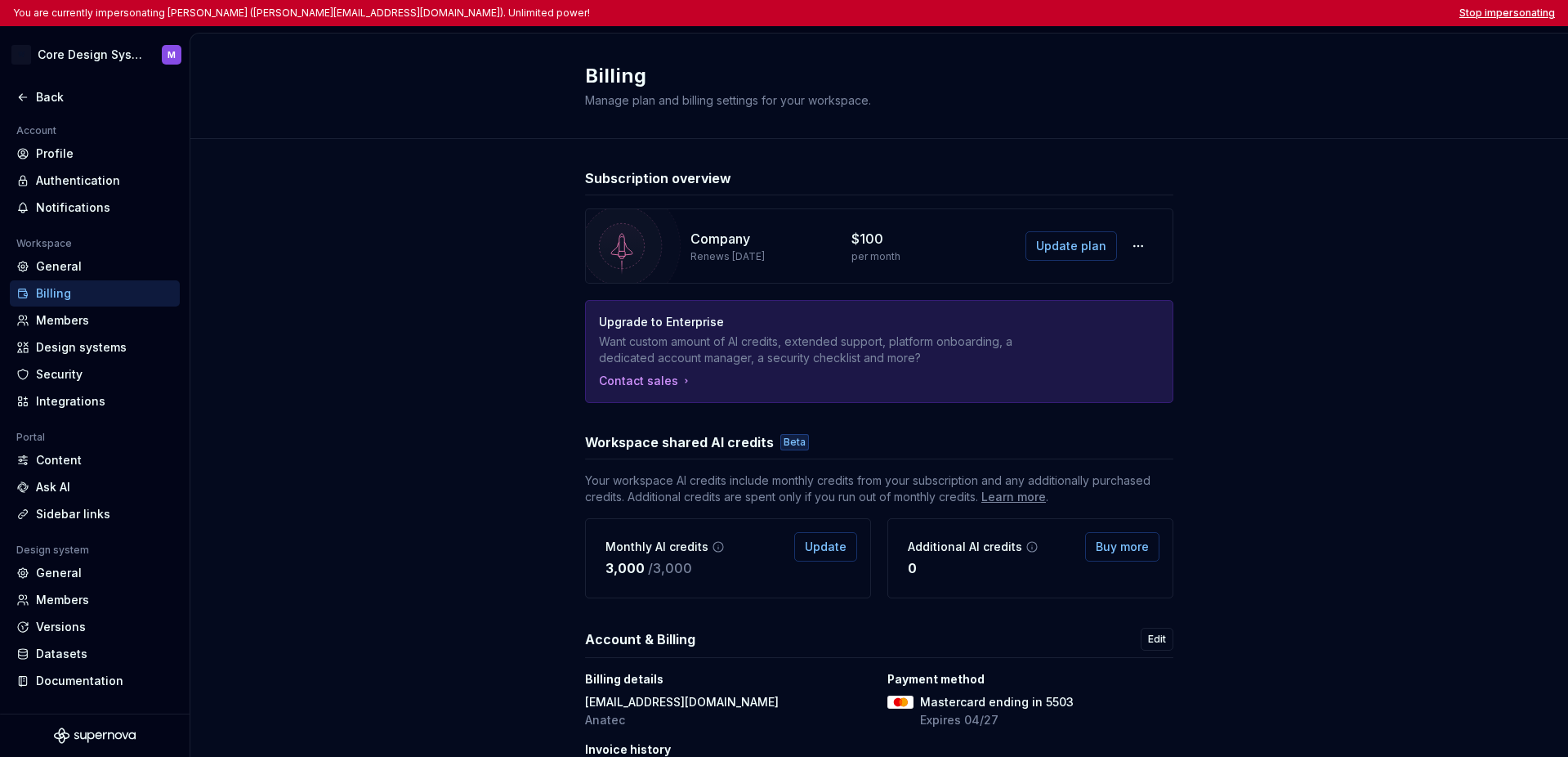
click at [1162, 17] on button "Stop impersonating" at bounding box center [1506, 13] width 96 height 13
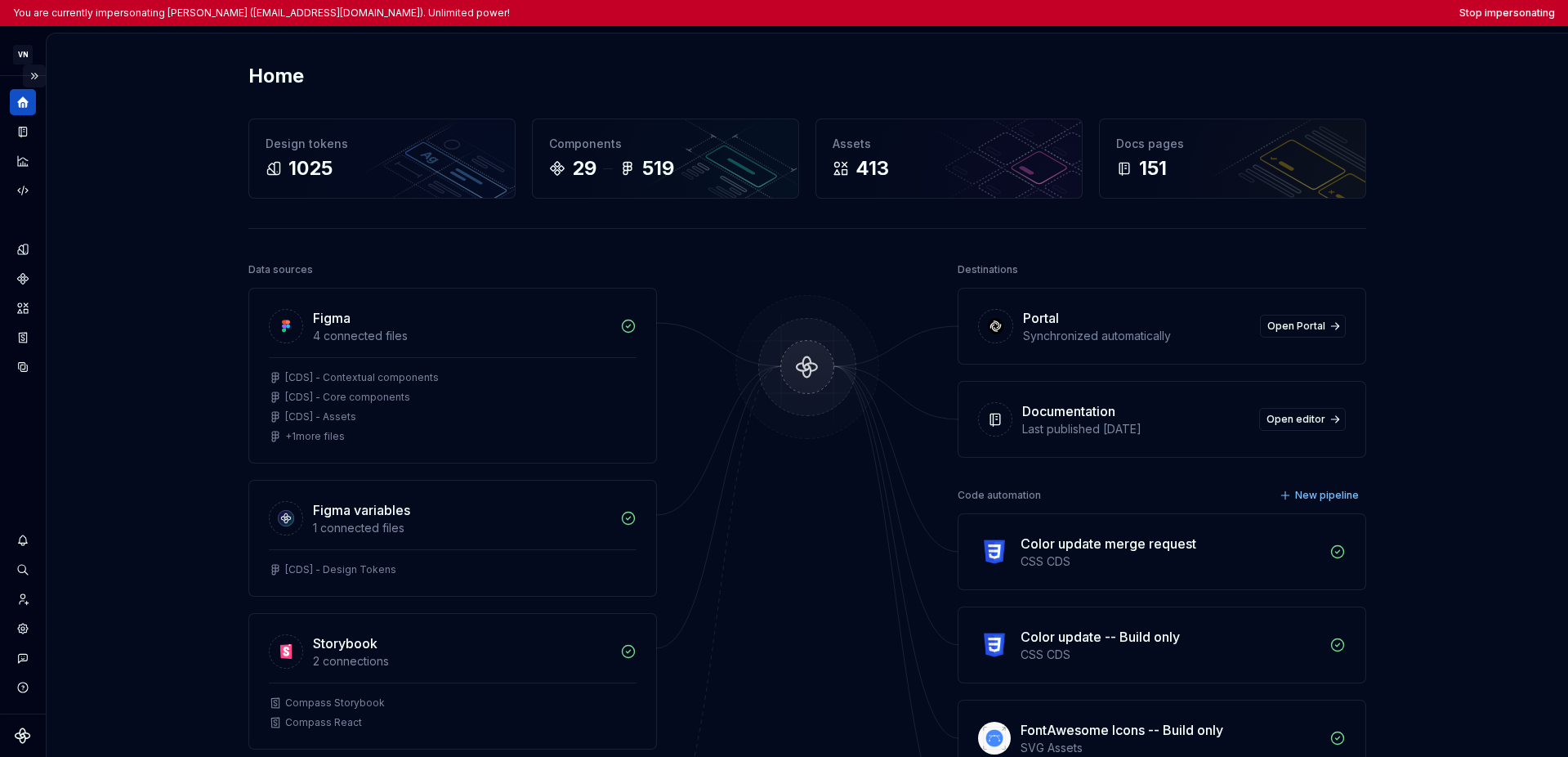
click at [38, 76] on button "Expand sidebar" at bounding box center [35, 77] width 23 height 23
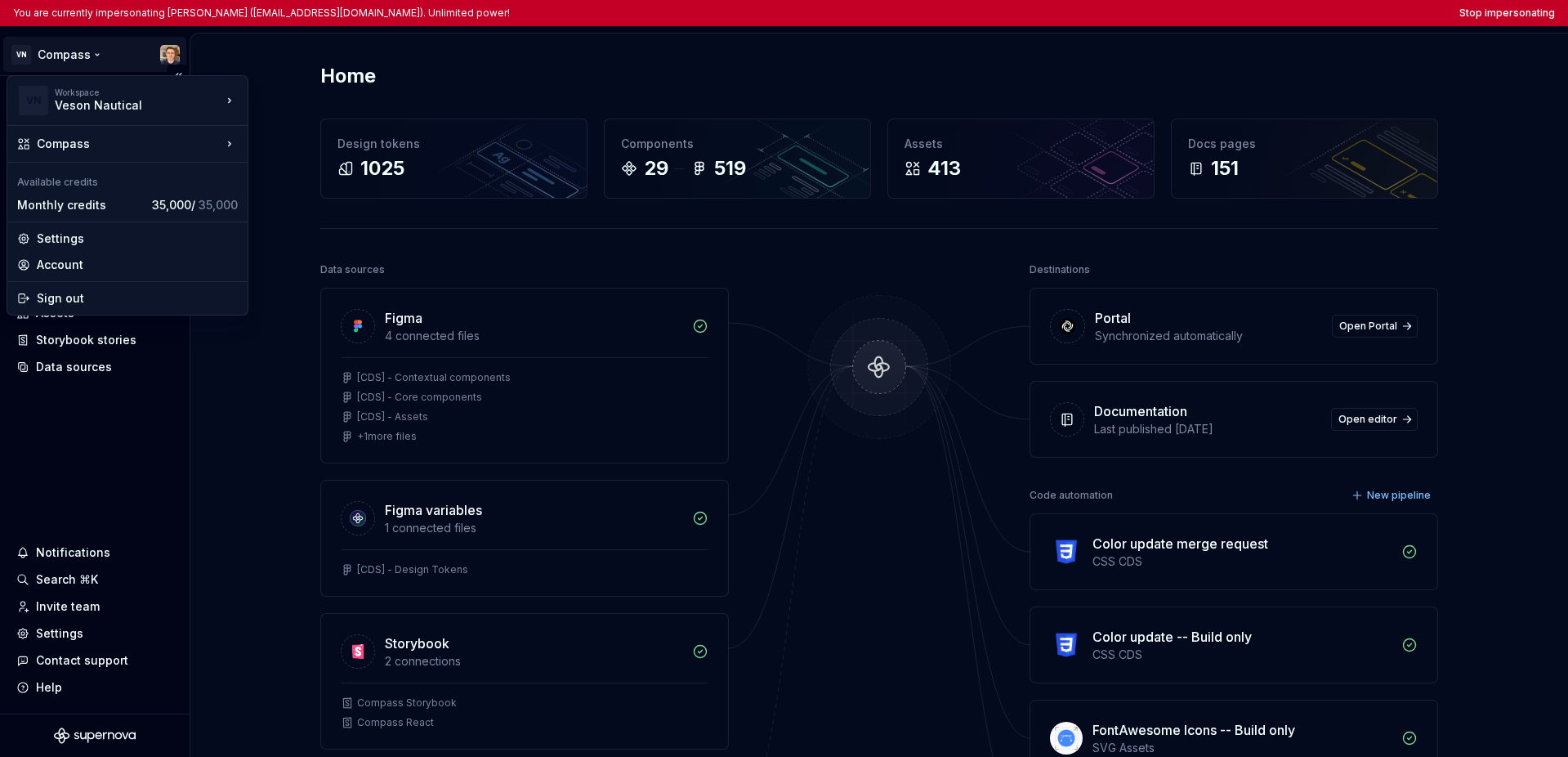
click at [52, 61] on html "You are currently impersonating [PERSON_NAME] ([EMAIL_ADDRESS][DOMAIN_NAME]). U…" at bounding box center [784, 378] width 1568 height 757
click at [72, 407] on html "You are currently impersonating [PERSON_NAME] ([EMAIL_ADDRESS][DOMAIN_NAME]). U…" at bounding box center [784, 378] width 1568 height 757
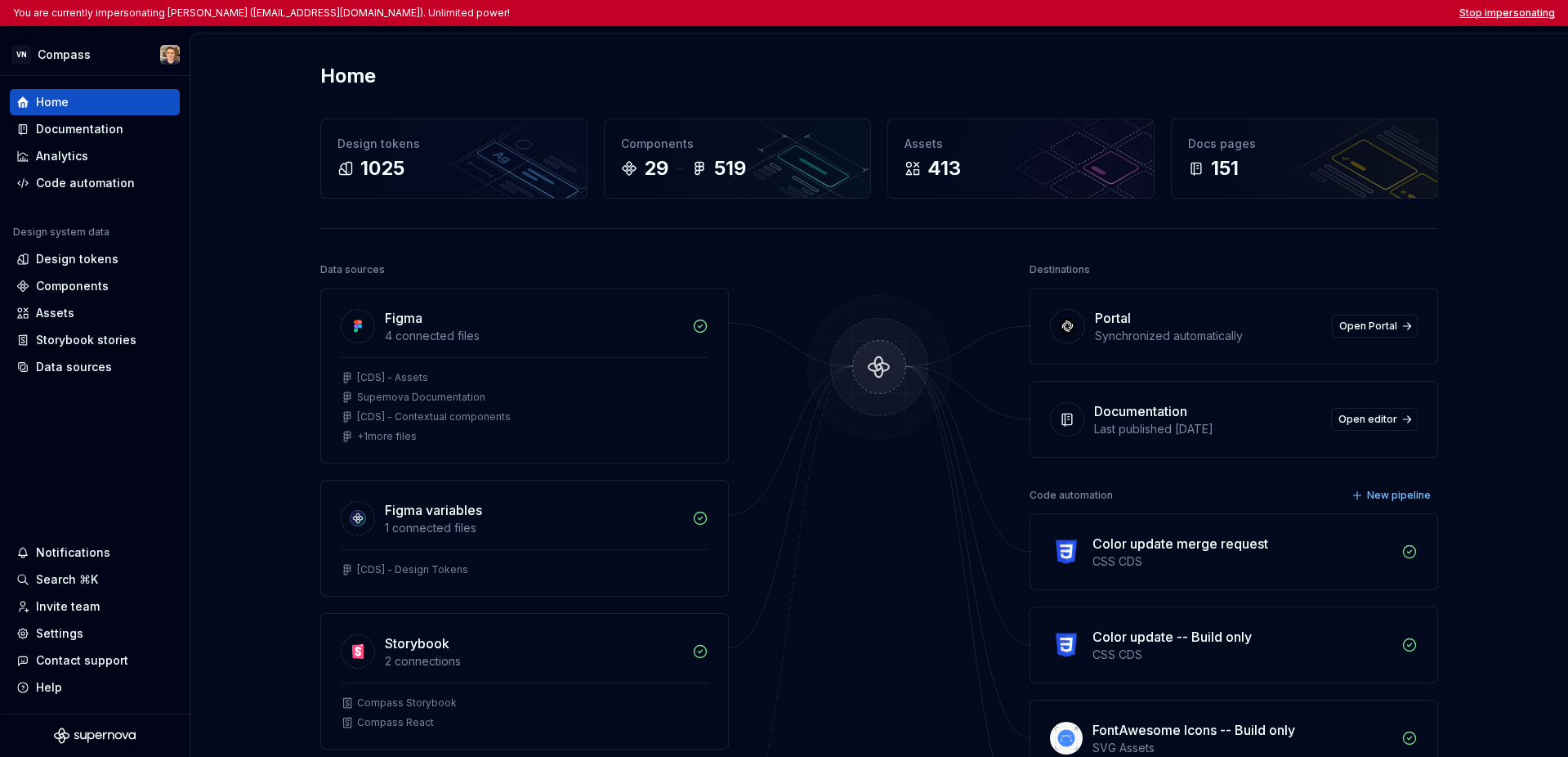
click at [1162, 13] on button "Stop impersonating" at bounding box center [1506, 13] width 96 height 13
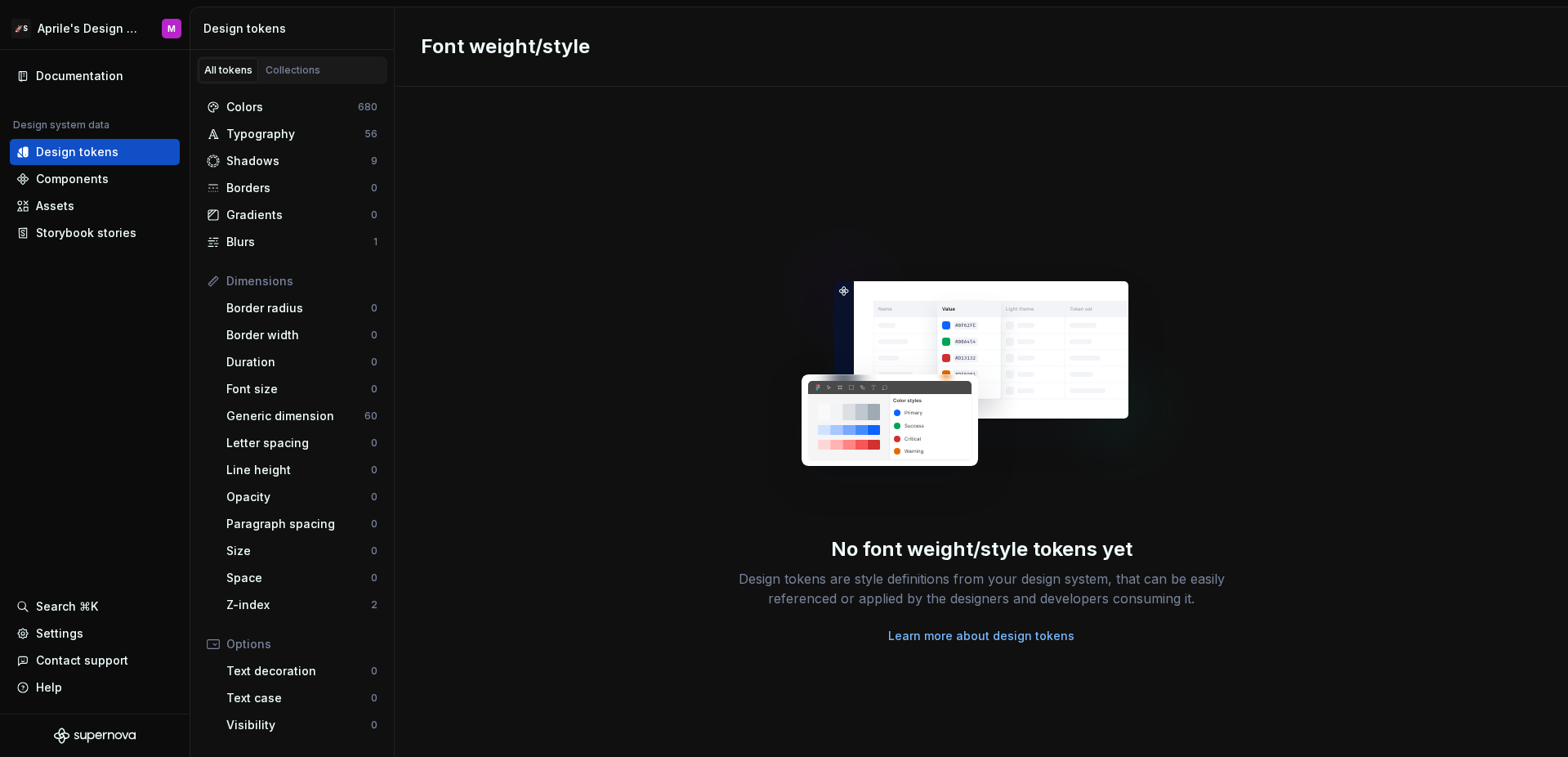
click at [781, 158] on div "No font weight/style tokens yet Design tokens are style definitions from your d…" at bounding box center [981, 421] width 1174 height 670
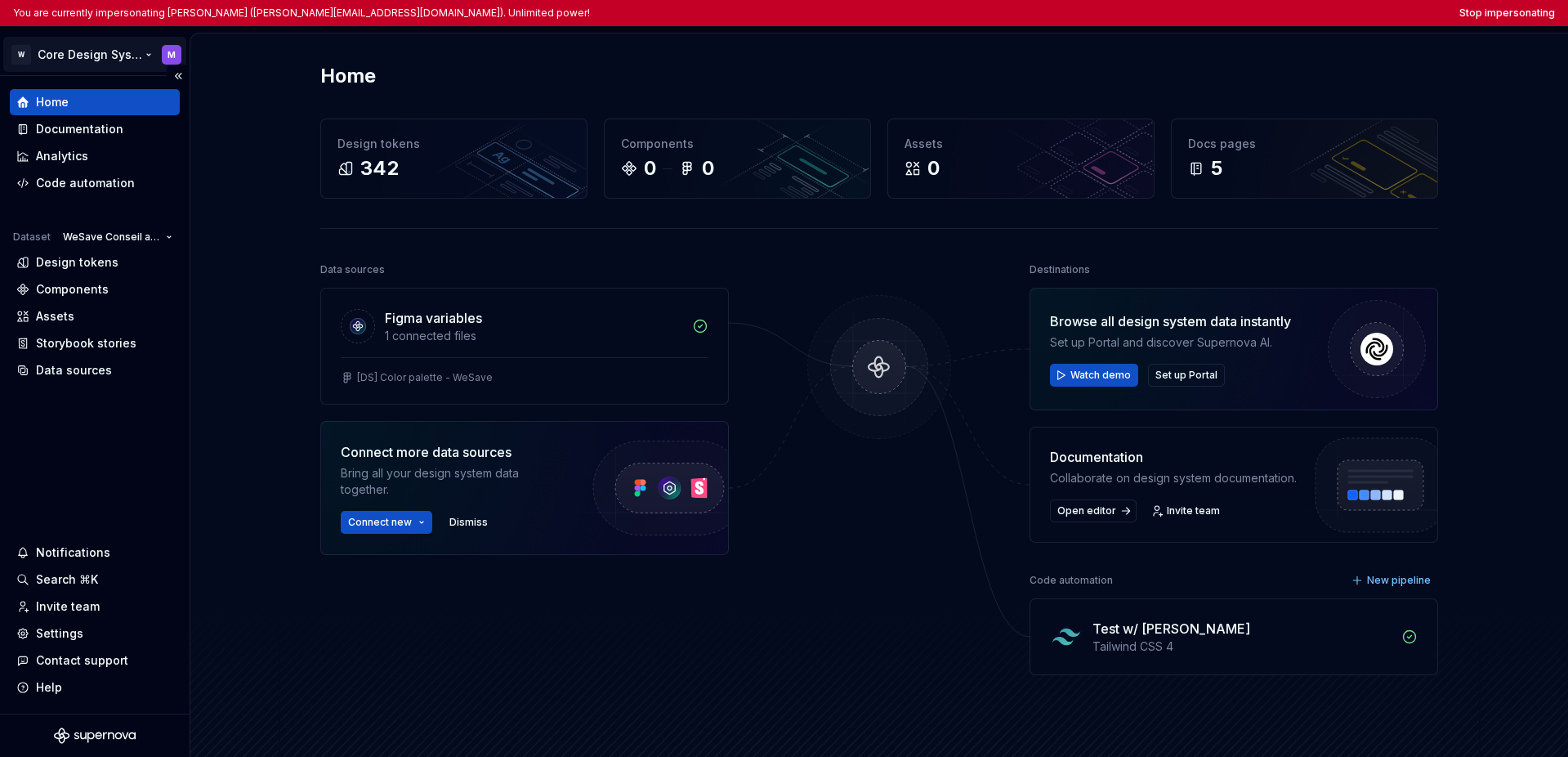
click at [71, 57] on html "You are currently impersonating [PERSON_NAME] ([PERSON_NAME][EMAIL_ADDRESS][DOM…" at bounding box center [784, 378] width 1568 height 757
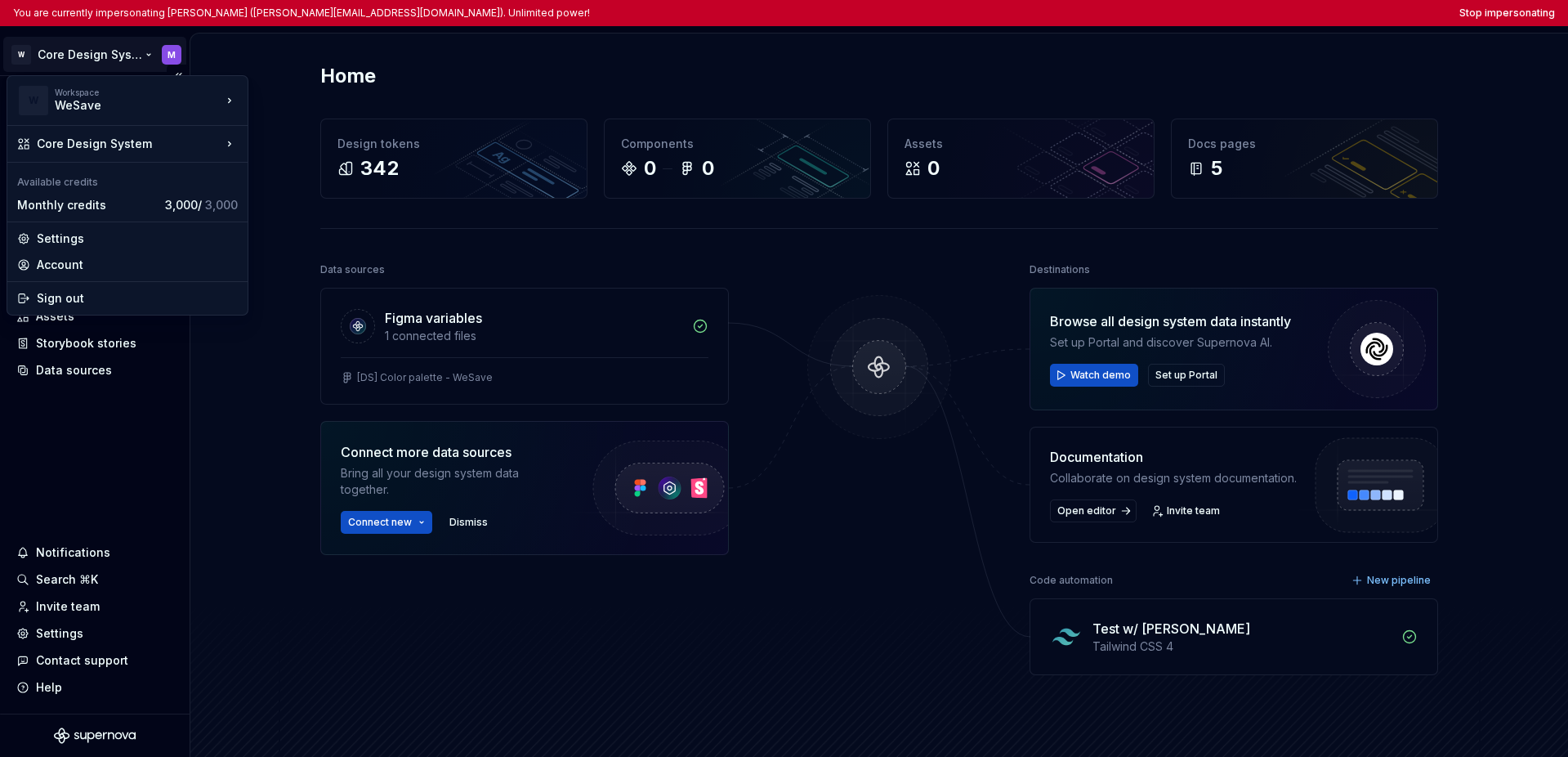
click at [96, 446] on html "You are currently impersonating Maciej (maciej.klebaniuk@anatec.io). Unlimited …" at bounding box center [784, 378] width 1568 height 757
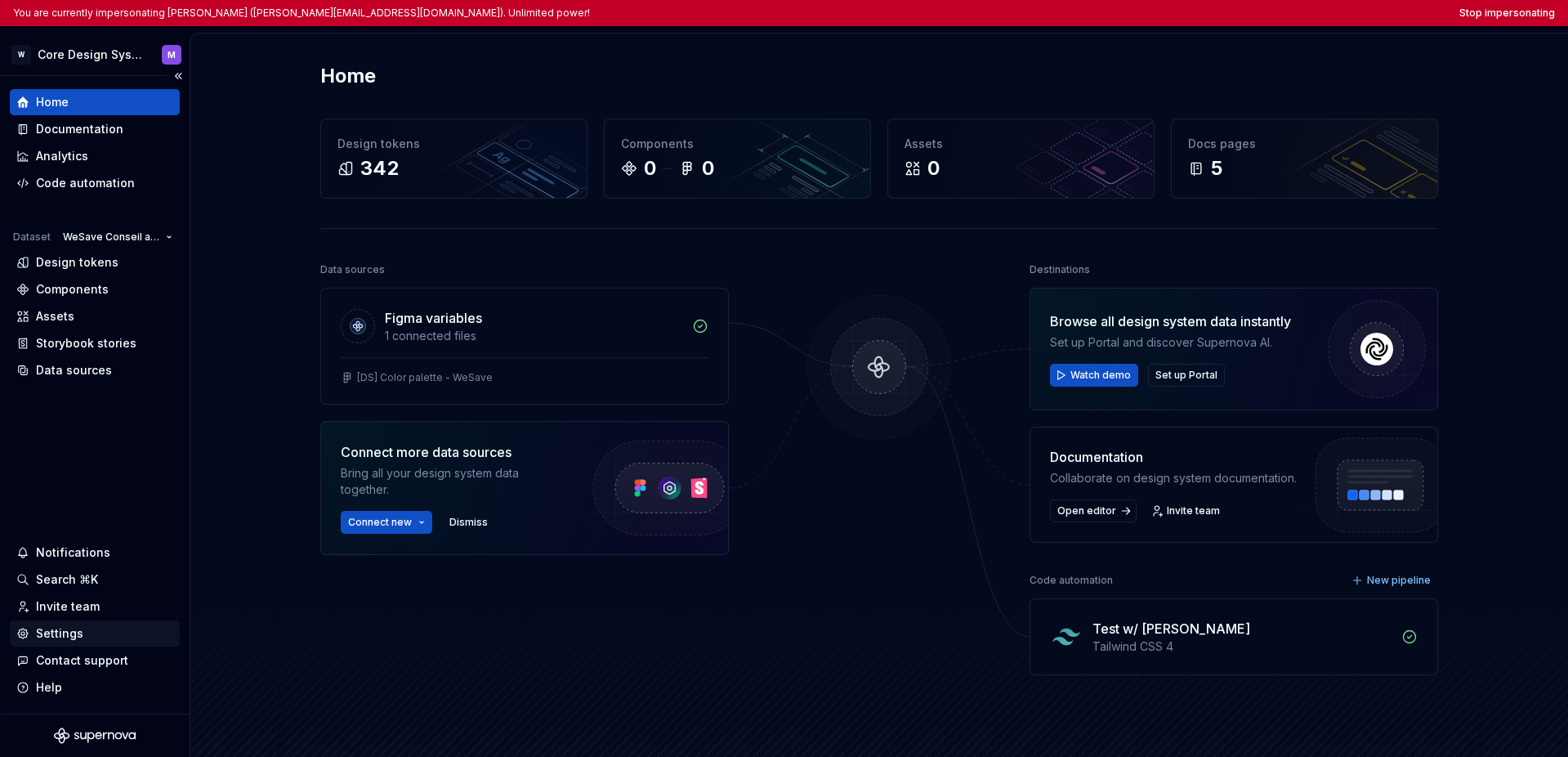
click at [73, 634] on div "Settings" at bounding box center [59, 633] width 47 height 17
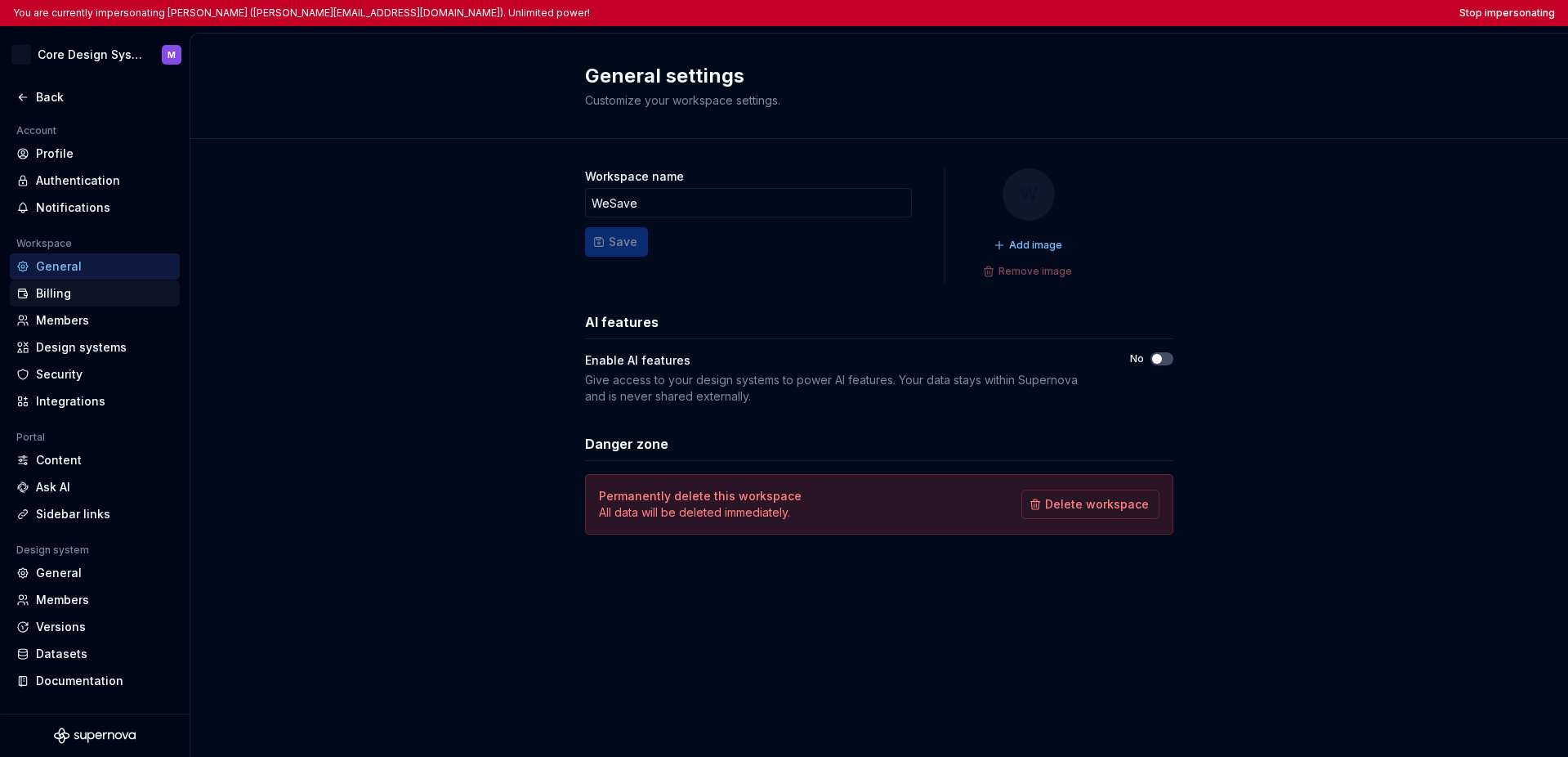
click at [82, 299] on div "Billing" at bounding box center [104, 294] width 137 height 17
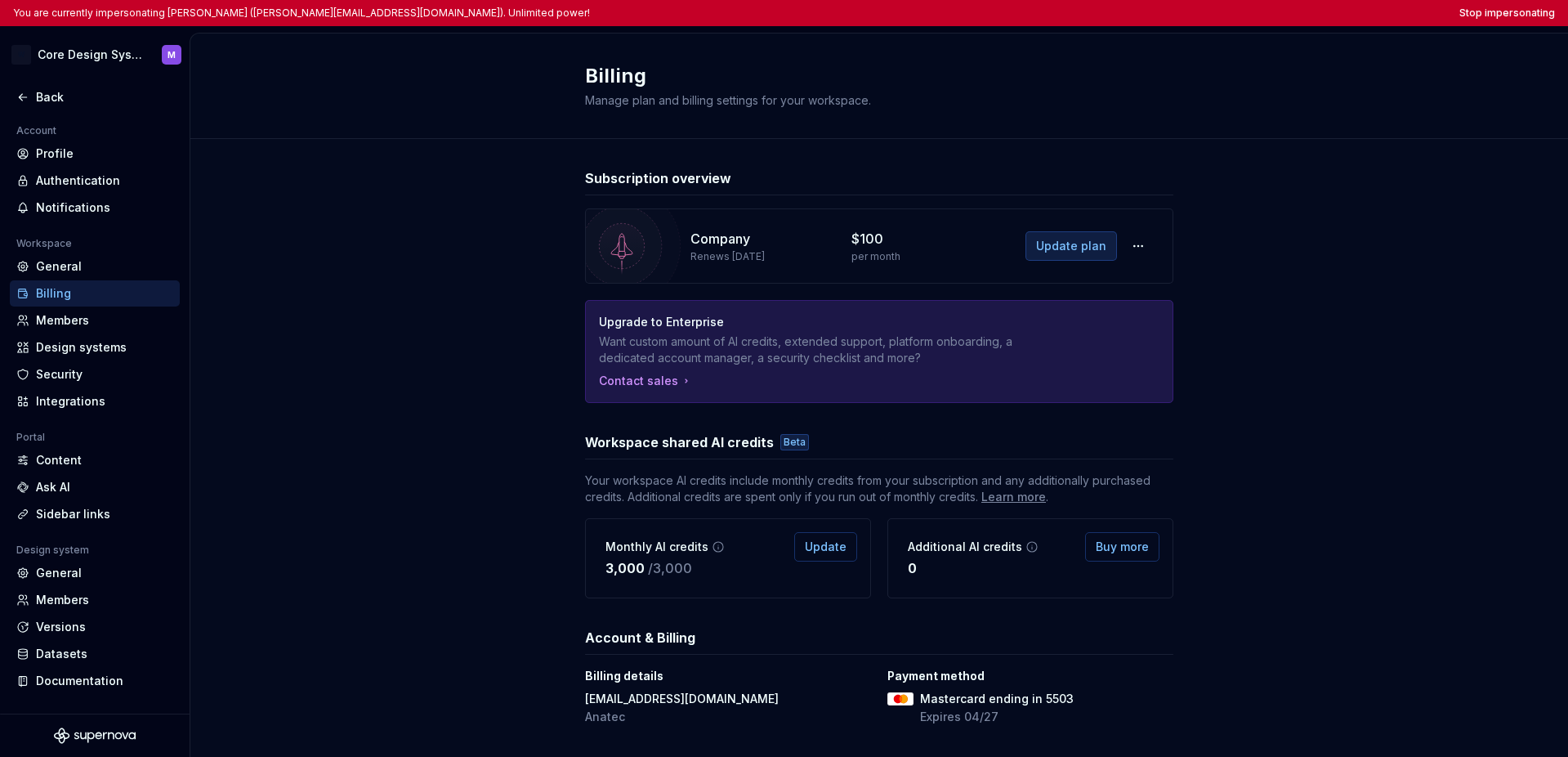
click at [1033, 250] on button "Update plan" at bounding box center [1071, 245] width 92 height 29
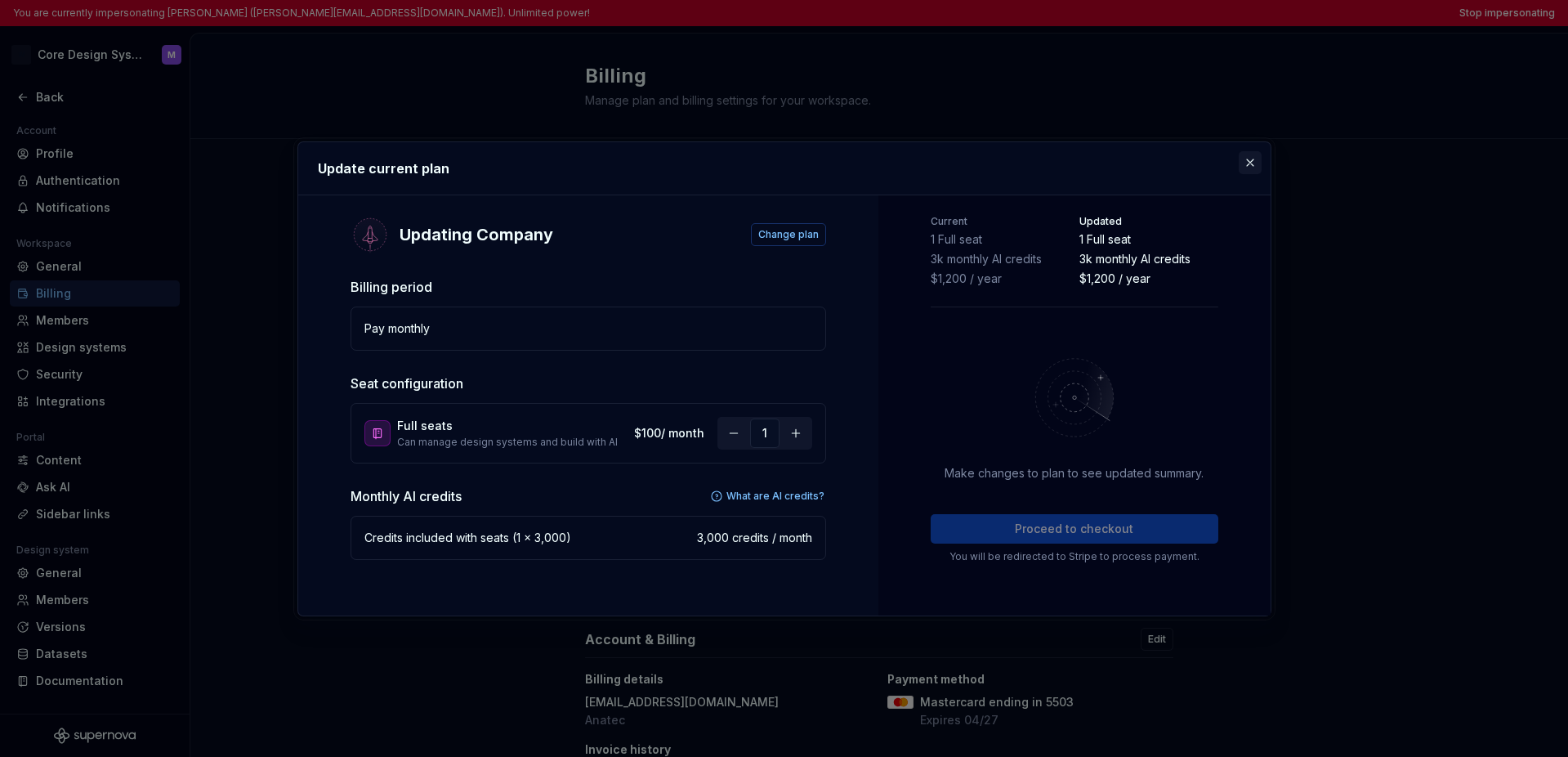
click at [1162, 164] on button "button" at bounding box center [1250, 163] width 23 height 23
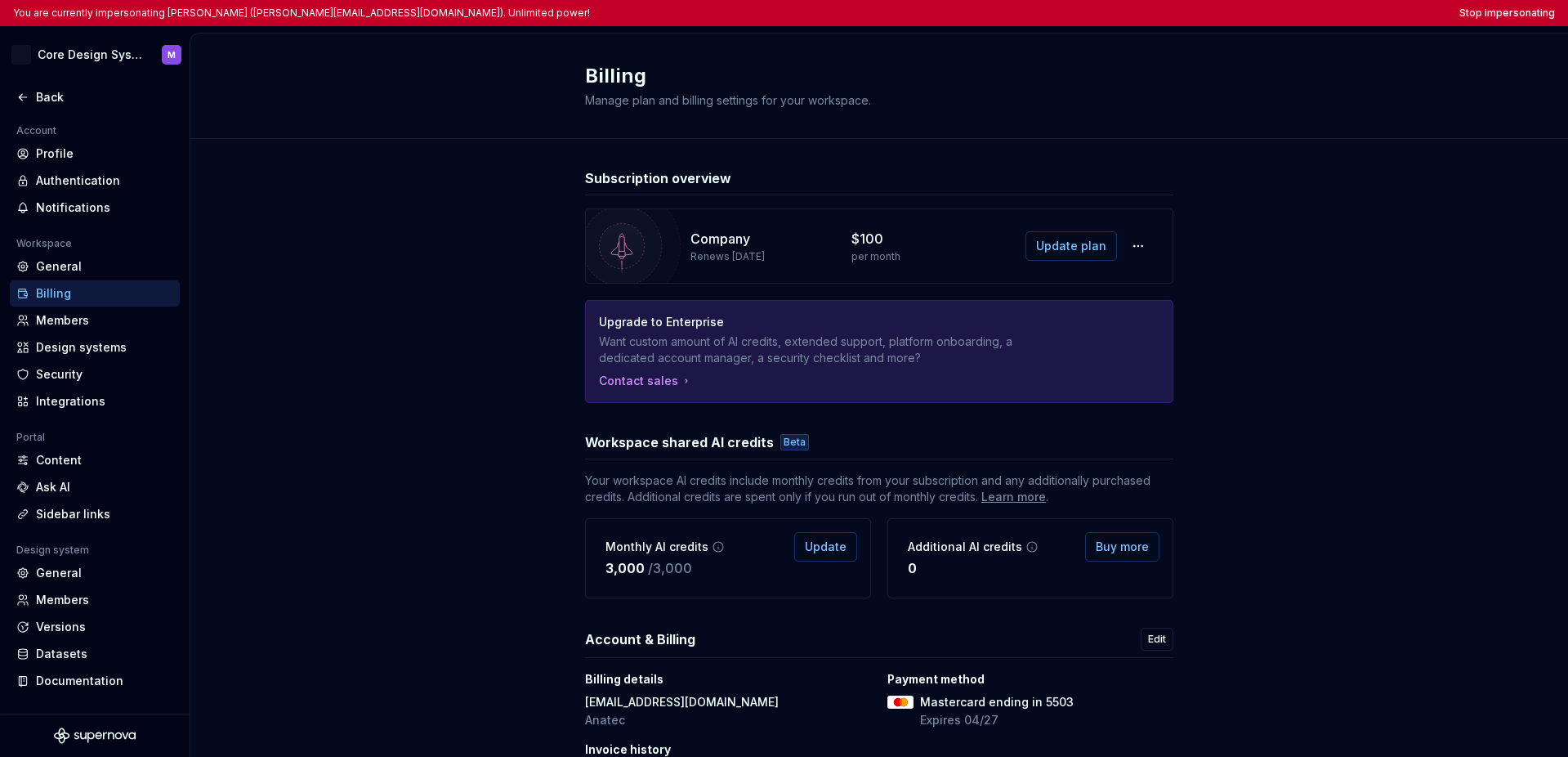
scroll to position [96, 0]
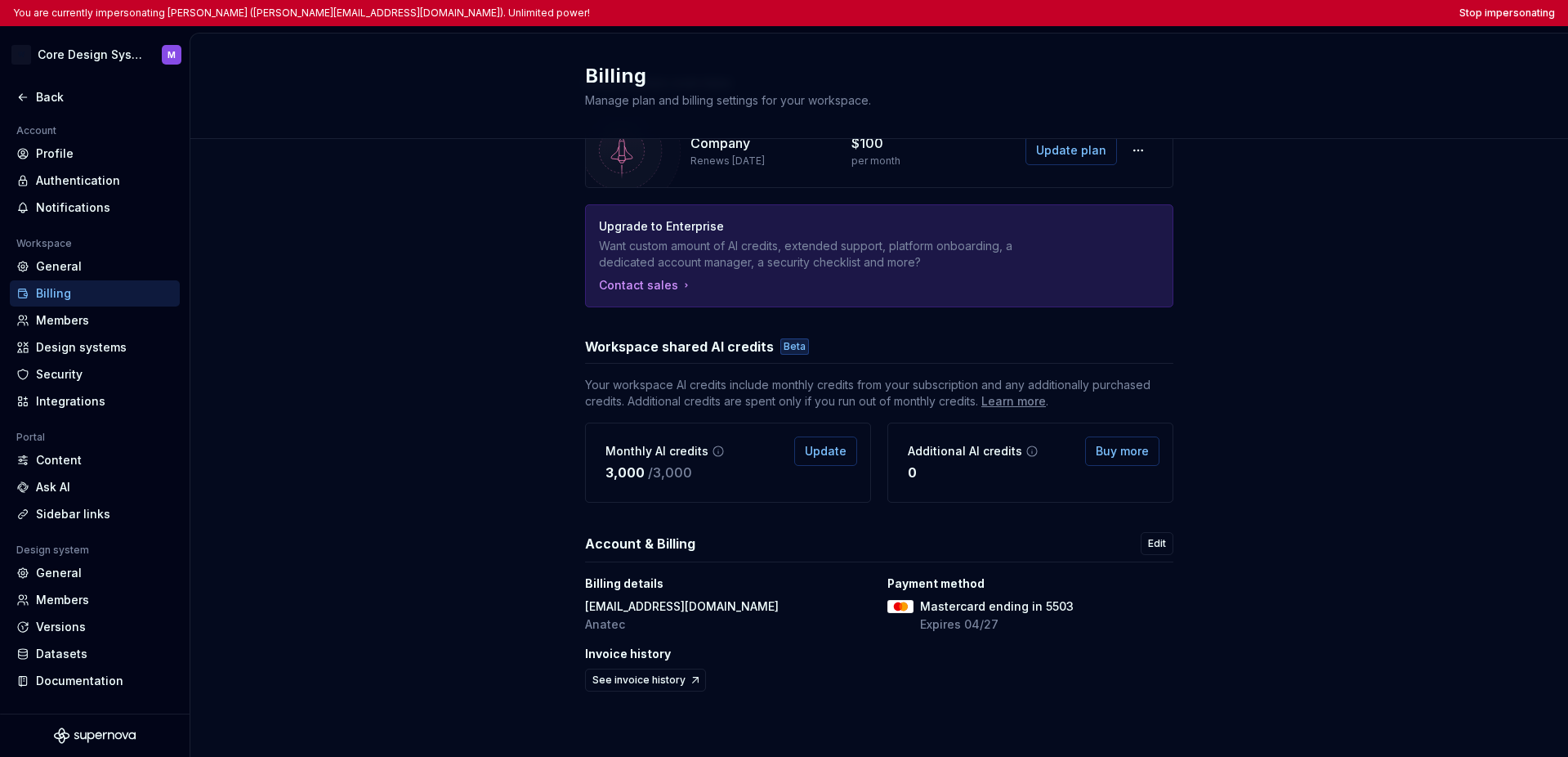
click at [456, 263] on div "Subscription overview Company Renews October 4, 2025 $100 per month Update plan…" at bounding box center [879, 400] width 1378 height 714
click at [83, 319] on div "Members" at bounding box center [104, 320] width 137 height 17
click at [77, 316] on div "Members" at bounding box center [104, 320] width 137 height 17
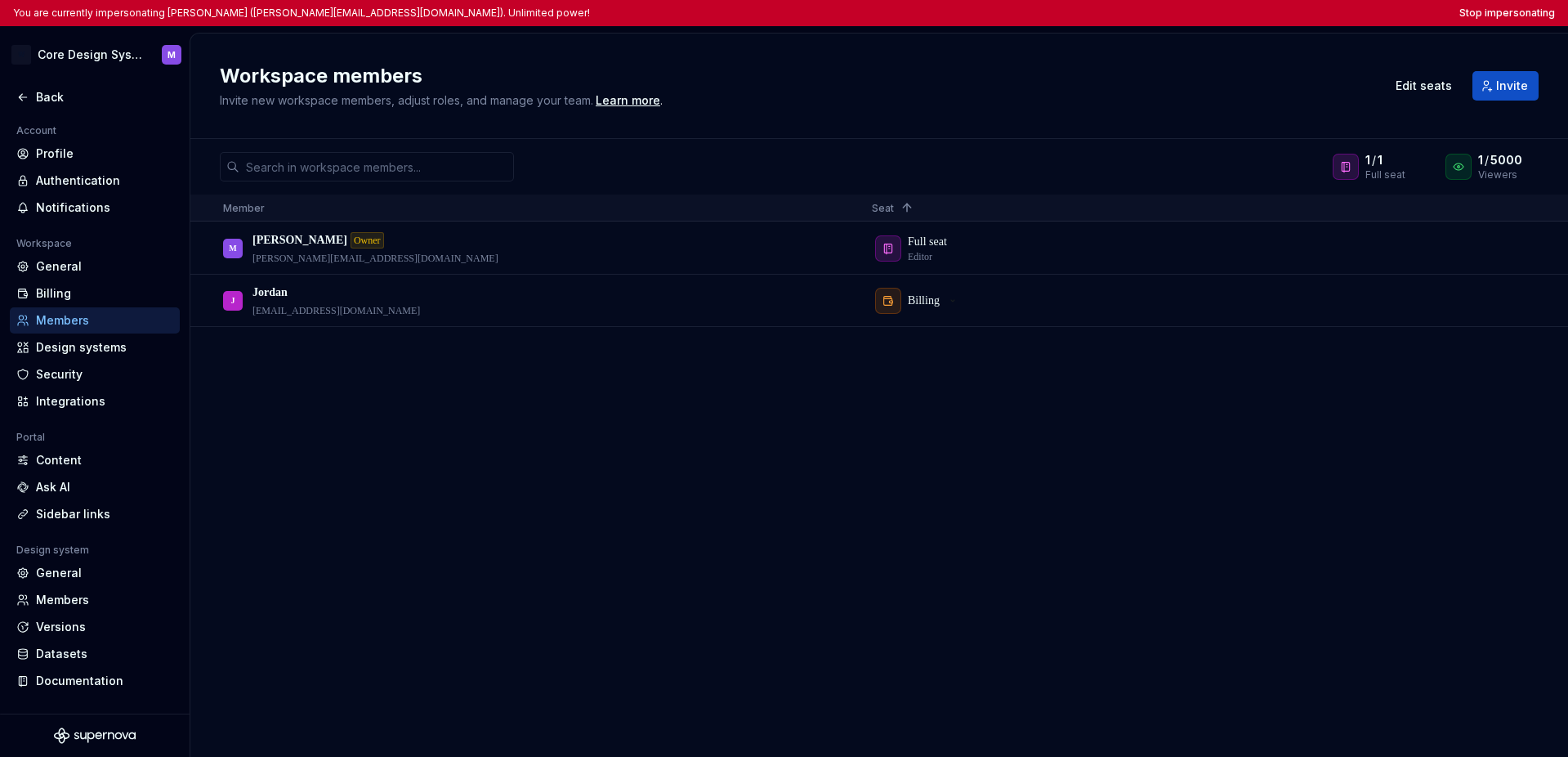
click at [561, 442] on div "M Maciej Owner maciej.klebaniuk@anatec.io Full seat Editor J Jordan jordan@anat…" at bounding box center [879, 488] width 1378 height 533
click at [789, 427] on div "M Maciej Owner maciej.klebaniuk@anatec.io Full seat Editor J Jordan jordan@anat…" at bounding box center [879, 488] width 1378 height 533
click at [1162, 12] on button "Stop impersonating" at bounding box center [1506, 13] width 96 height 13
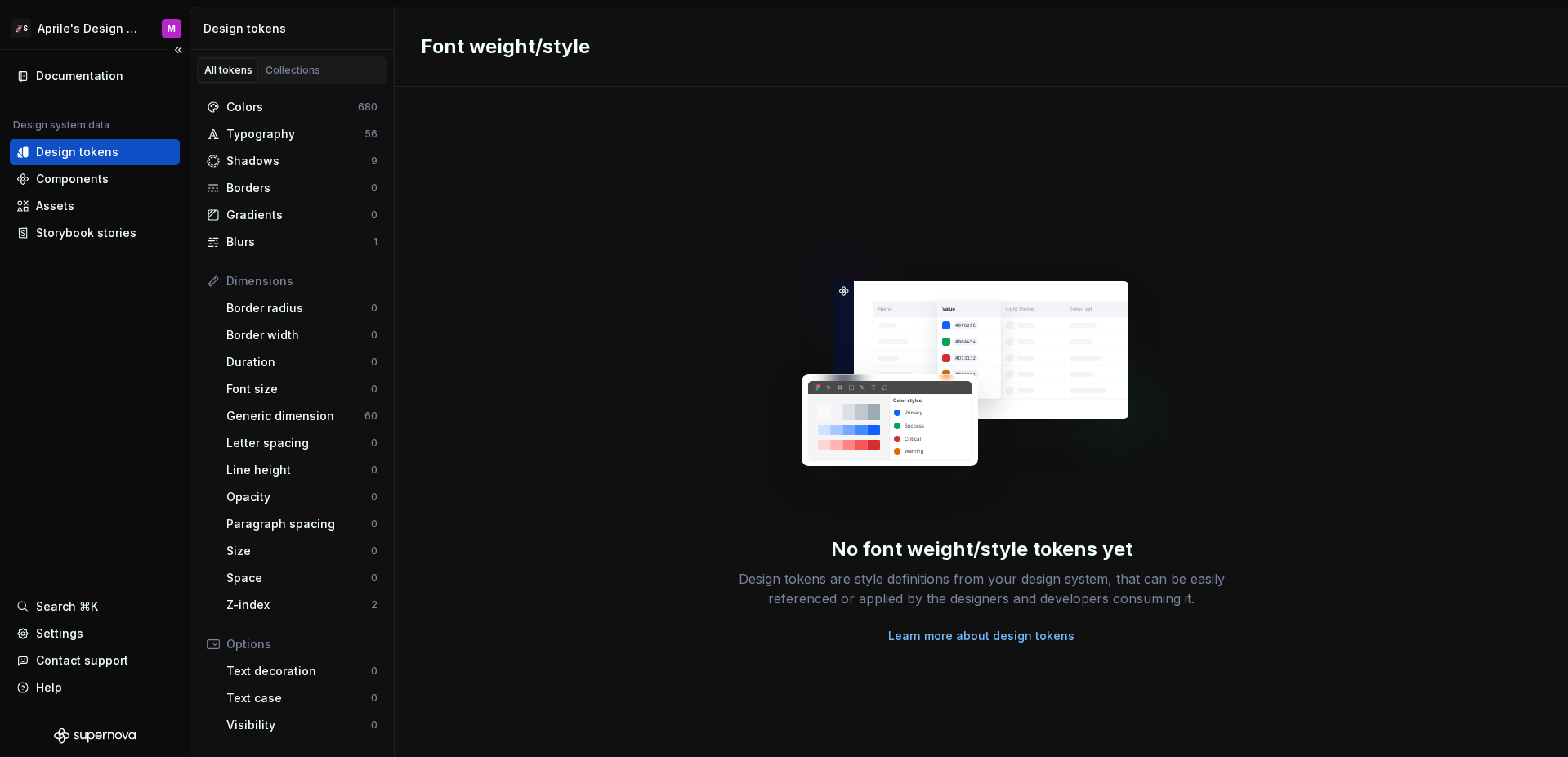
click at [99, 303] on div "Documentation Design system data Design tokens Components Assets Storybook stor…" at bounding box center [95, 382] width 190 height 664
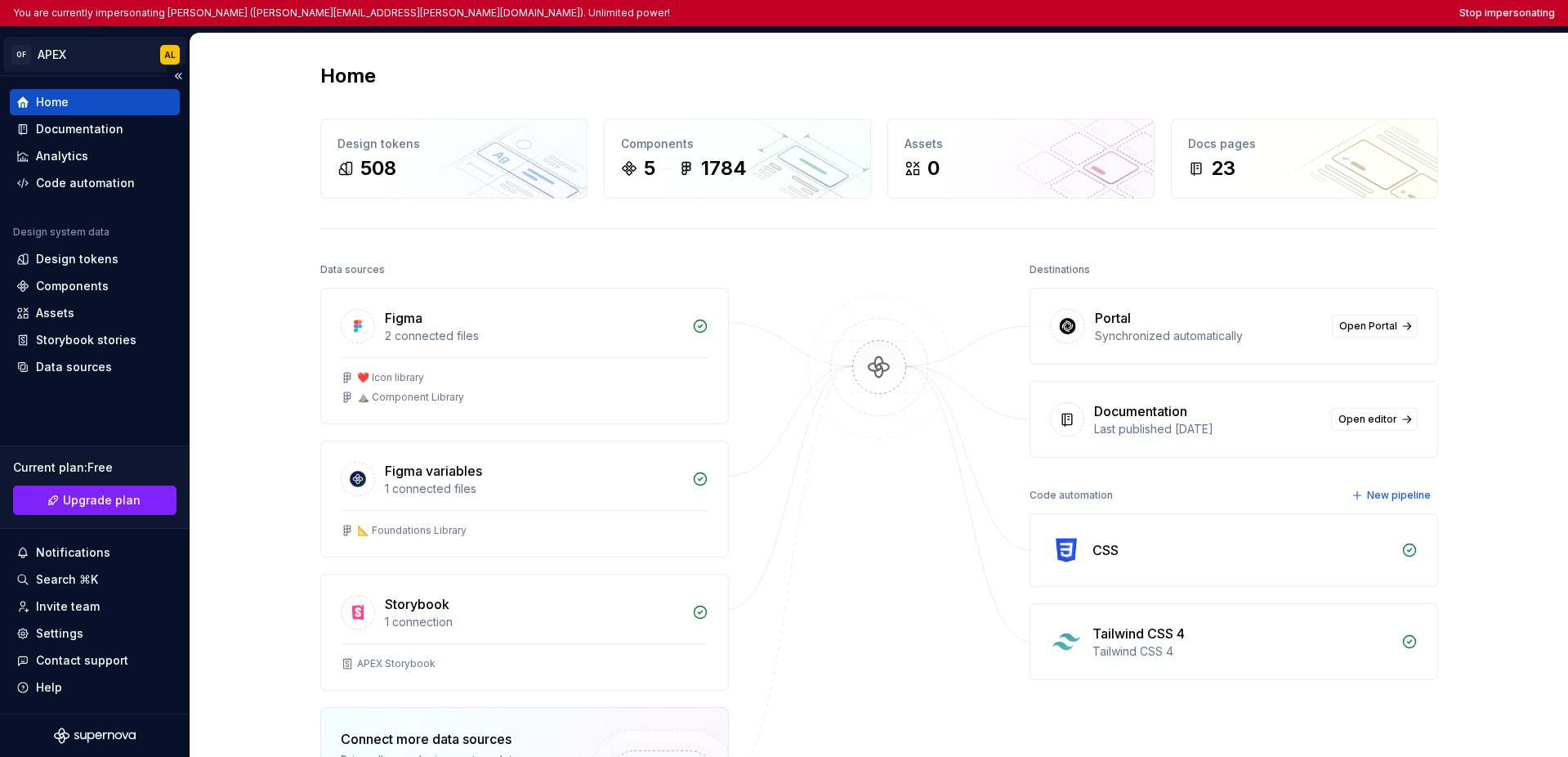
click at [59, 49] on html "You are currently impersonating [PERSON_NAME] ([PERSON_NAME][EMAIL_ADDRESS][PER…" at bounding box center [784, 378] width 1568 height 757
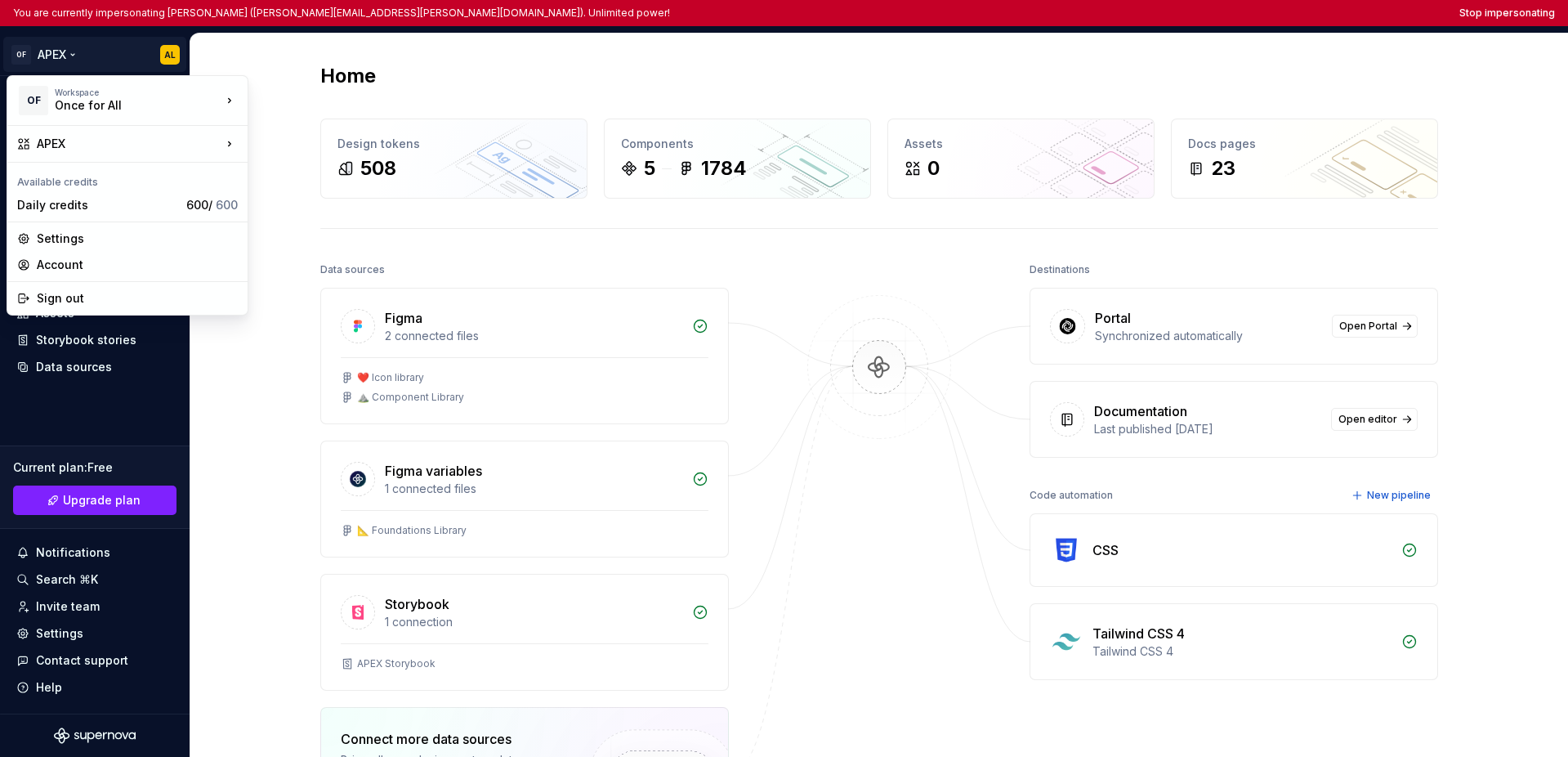
click at [108, 393] on html "You are currently impersonating [PERSON_NAME] ([PERSON_NAME][EMAIL_ADDRESS][PER…" at bounding box center [784, 378] width 1568 height 757
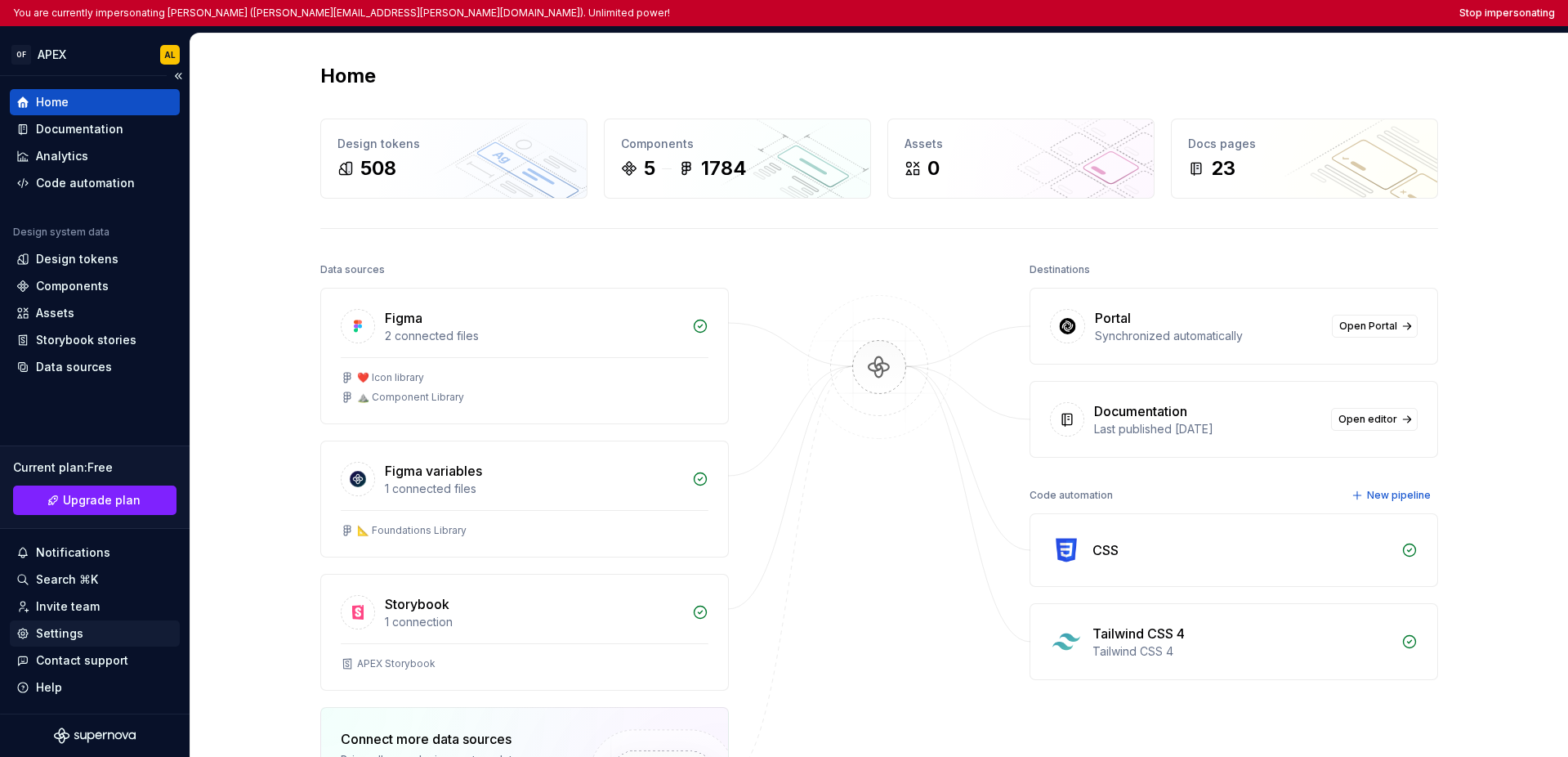
click at [80, 641] on div "Settings" at bounding box center [59, 633] width 47 height 17
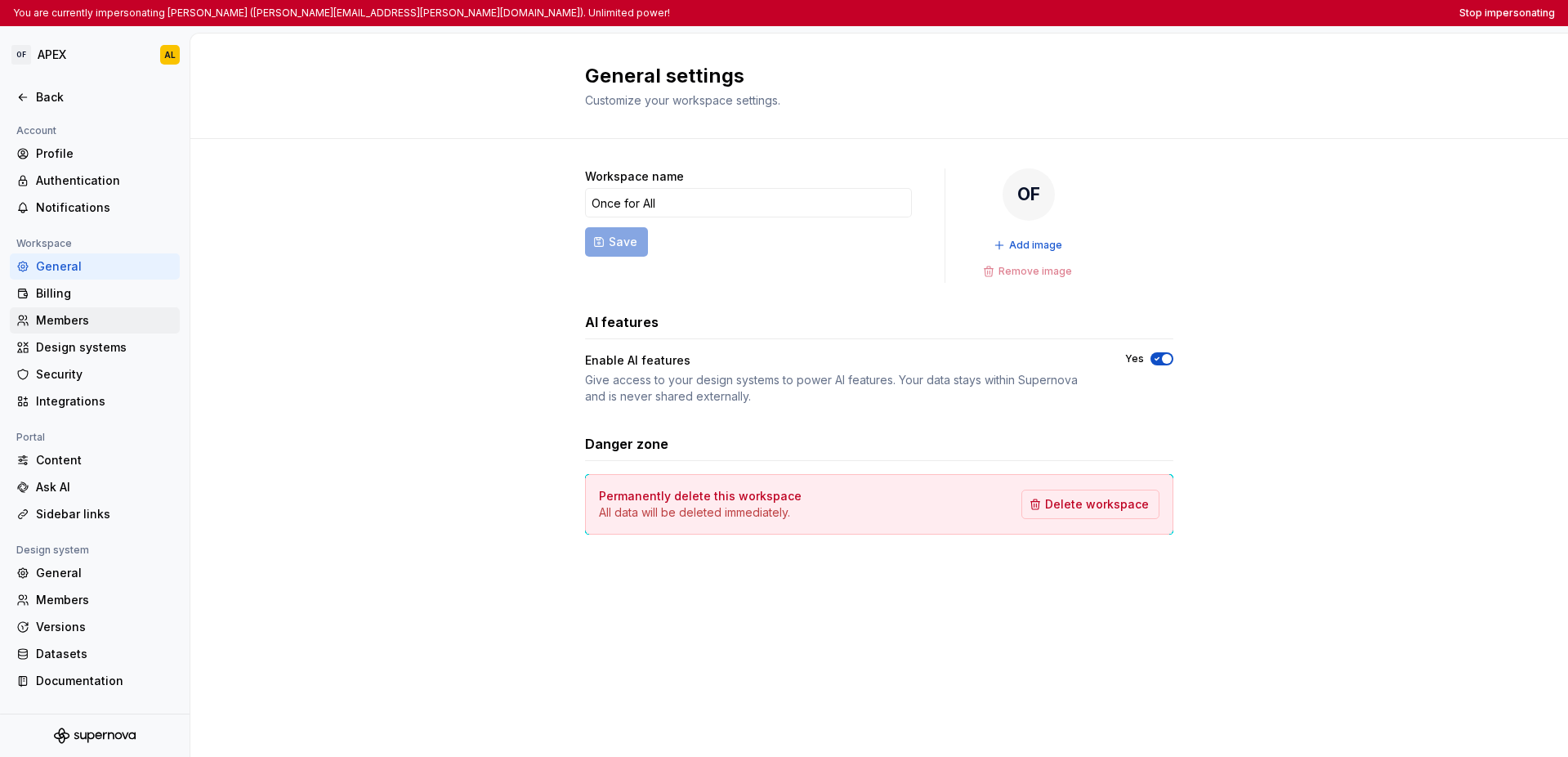
click at [99, 321] on div "Members" at bounding box center [104, 320] width 137 height 17
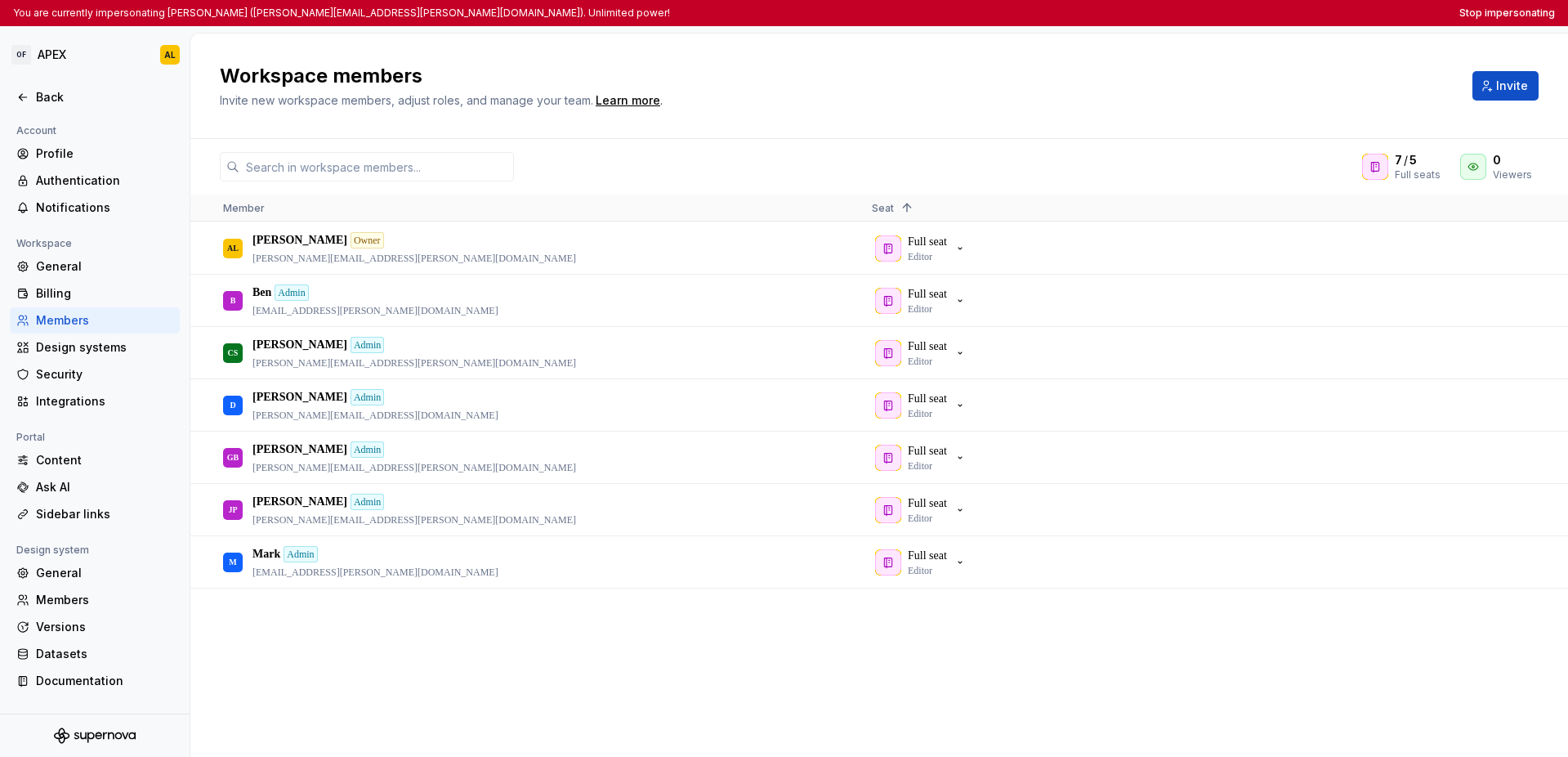
click at [1162, 56] on div "Workspace members Invite new workspace members, adjust roles, and manage your t…" at bounding box center [879, 86] width 1378 height 106
click at [760, 96] on div "Workspace members Invite new workspace members, adjust roles, and manage your t…" at bounding box center [836, 86] width 1233 height 46
click at [967, 566] on icon "button" at bounding box center [960, 562] width 13 height 13
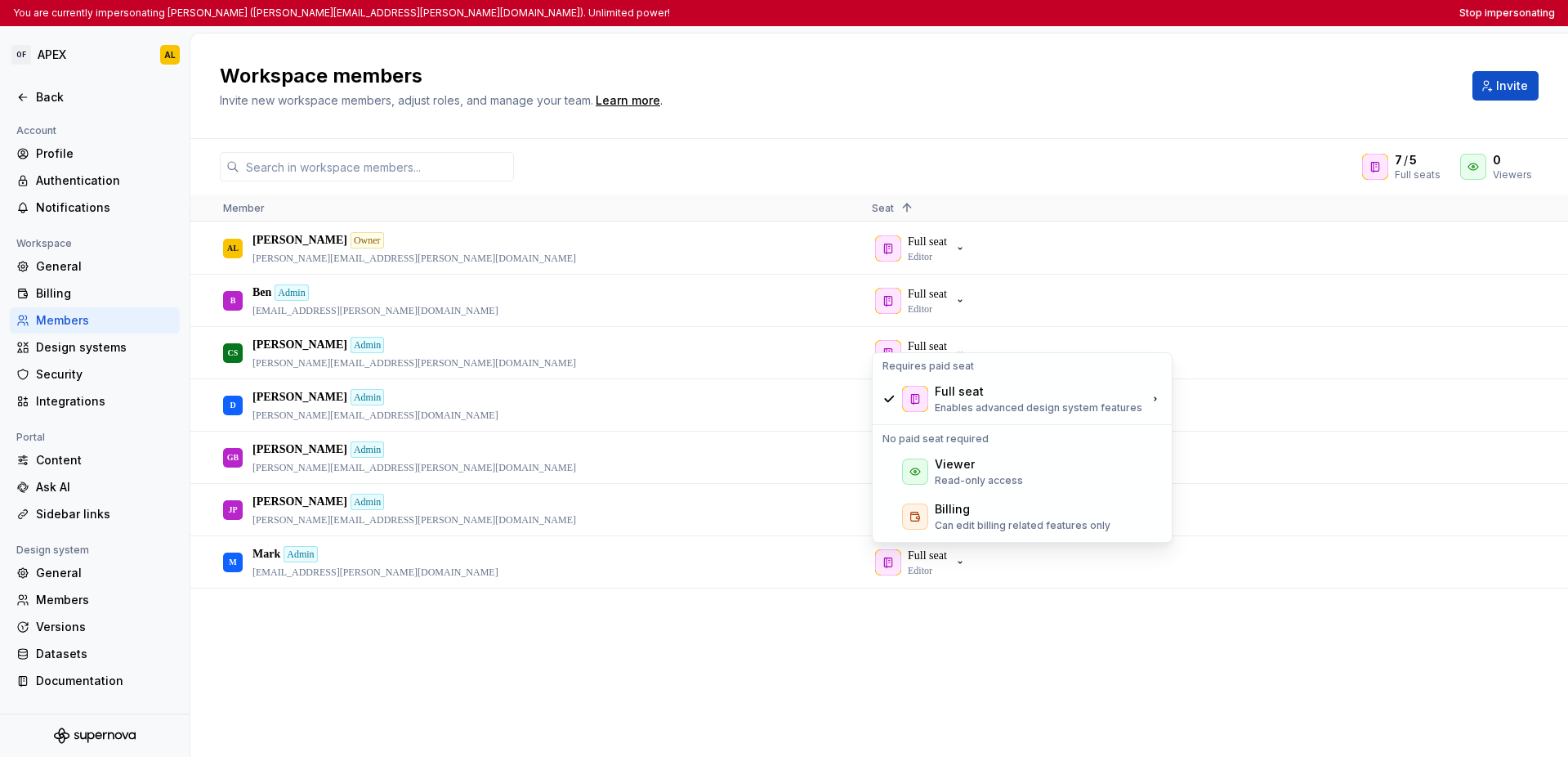
click at [977, 641] on div "AL [PERSON_NAME] Owner [PERSON_NAME][EMAIL_ADDRESS][PERSON_NAME][DOMAIN_NAME] F…" at bounding box center [879, 488] width 1378 height 533
